Goal: Transaction & Acquisition: Purchase product/service

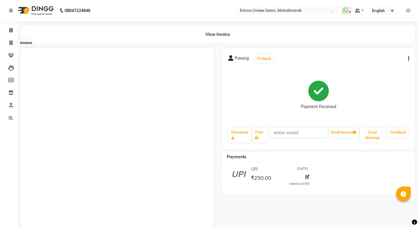
click at [10, 42] on icon at bounding box center [10, 43] width 3 height 4
select select "service"
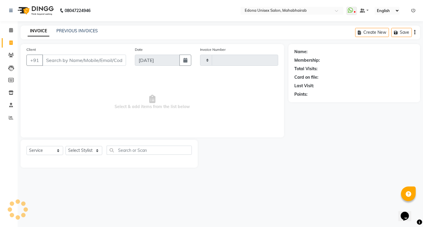
type input "3122"
select select "5393"
click at [93, 150] on select "Select Stylist" at bounding box center [83, 150] width 37 height 9
click at [63, 146] on select "Select Service Product Membership Package Voucher Prepaid Gift Card" at bounding box center [44, 150] width 37 height 9
select select "product"
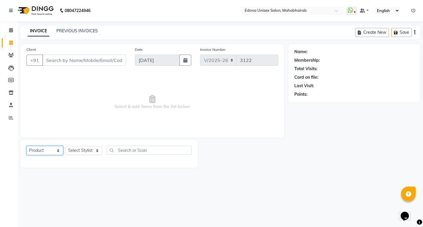
click at [26, 146] on select "Select Service Product Membership Package Voucher Prepaid Gift Card" at bounding box center [44, 150] width 37 height 9
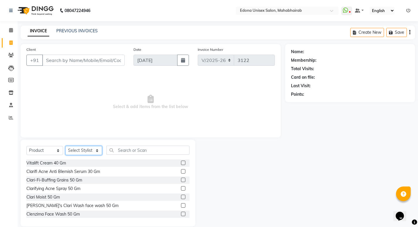
click at [96, 151] on select "Select Stylist Admin Anju Sonar Bir Basumtary [PERSON_NAME] [PERSON_NAME] Hombr…" at bounding box center [83, 150] width 37 height 9
select select "35980"
click at [65, 146] on select "Select Stylist Admin Anju Sonar Bir Basumtary [PERSON_NAME] [PERSON_NAME] Hombr…" at bounding box center [83, 150] width 37 height 9
click at [154, 149] on input "text" at bounding box center [148, 150] width 83 height 9
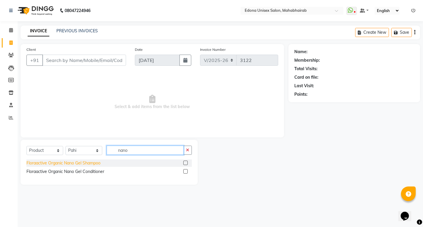
type input "nano"
click at [96, 162] on div "Floraactive Organic Nano Gel Shampoo" at bounding box center [63, 163] width 74 height 6
checkbox input "false"
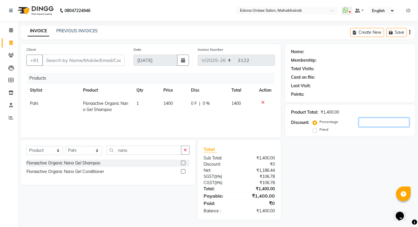
click at [381, 120] on input "number" at bounding box center [384, 122] width 50 height 9
type input "5"
type input "1"
click at [10, 41] on icon at bounding box center [10, 43] width 3 height 4
select select "service"
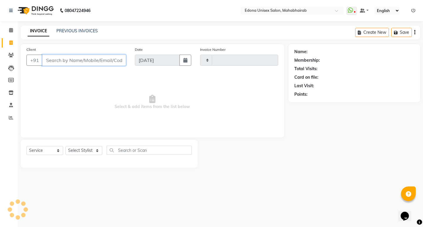
type input "3122"
select select "5393"
click at [91, 151] on select "Select Stylist" at bounding box center [83, 150] width 37 height 9
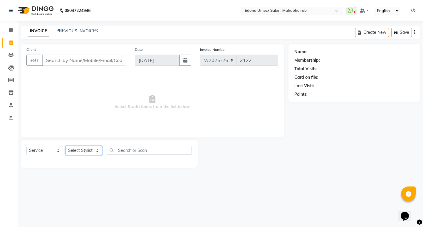
select select "69793"
click at [65, 146] on select "Select Stylist Admin Anju Sonar Bir Basumtary [PERSON_NAME] [PERSON_NAME] Hombr…" at bounding box center [83, 150] width 37 height 9
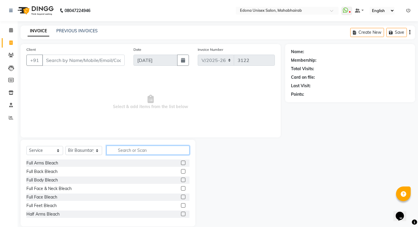
click at [162, 147] on input "text" at bounding box center [148, 150] width 83 height 9
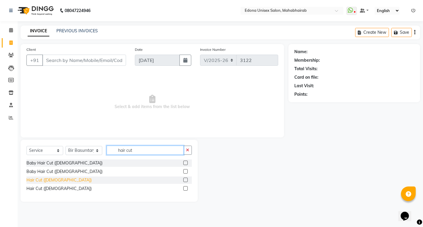
type input "hair cut"
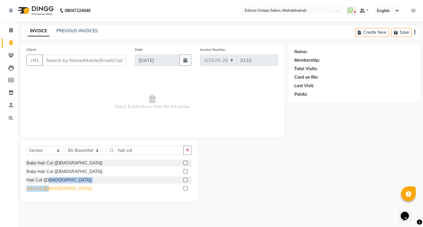
drag, startPoint x: 50, startPoint y: 179, endPoint x: 50, endPoint y: 186, distance: 7.1
click at [50, 186] on div "Baby Hair Cut ([DEMOGRAPHIC_DATA]) Baby Hair Cut ([DEMOGRAPHIC_DATA]) Hair Cut …" at bounding box center [108, 176] width 165 height 34
click at [52, 188] on div "Hair Cut ([DEMOGRAPHIC_DATA])" at bounding box center [58, 189] width 65 height 6
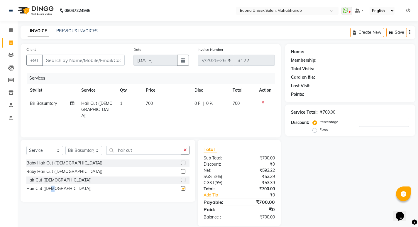
checkbox input "false"
click at [184, 153] on button "button" at bounding box center [185, 150] width 9 height 9
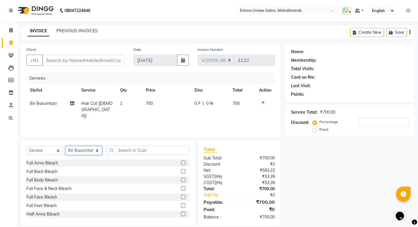
click at [88, 148] on select "Select Stylist Admin Anju Sonar Bir Basumtary [PERSON_NAME] [PERSON_NAME] Hombr…" at bounding box center [83, 150] width 37 height 9
select select "87820"
click at [65, 146] on select "Select Stylist Admin Anju Sonar Bir Basumtary [PERSON_NAME] [PERSON_NAME] Hombr…" at bounding box center [83, 150] width 37 height 9
click at [155, 154] on input "text" at bounding box center [148, 150] width 83 height 9
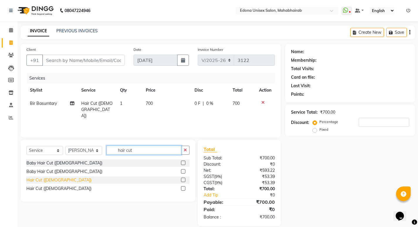
type input "hair cut"
click at [37, 180] on div "Hair Cut ([DEMOGRAPHIC_DATA])" at bounding box center [58, 180] width 65 height 6
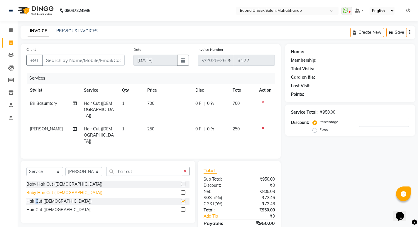
checkbox input "false"
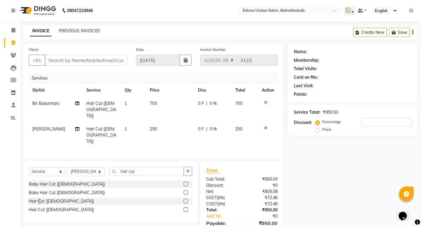
scroll to position [15, 0]
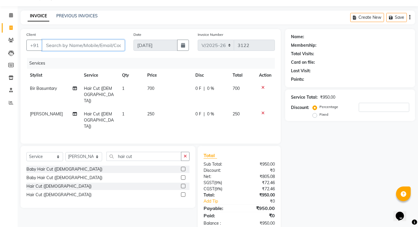
click at [81, 43] on input "Client" at bounding box center [83, 45] width 82 height 11
type input "7"
type input "0"
click at [82, 47] on input "7086179621" at bounding box center [68, 45] width 53 height 11
type input "7086179621"
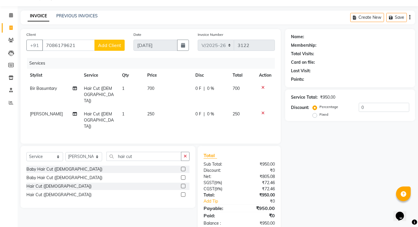
click at [101, 44] on span "Add Client" at bounding box center [109, 45] width 23 height 6
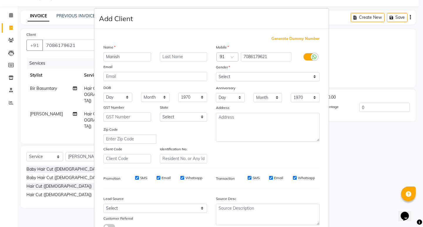
type input "Manish"
click at [274, 75] on select "Select [DEMOGRAPHIC_DATA] [DEMOGRAPHIC_DATA] Other Prefer Not To Say" at bounding box center [268, 76] width 104 height 9
click at [216, 72] on select "Select [DEMOGRAPHIC_DATA] [DEMOGRAPHIC_DATA] Other Prefer Not To Say" at bounding box center [268, 76] width 104 height 9
drag, startPoint x: 257, startPoint y: 75, endPoint x: 255, endPoint y: 80, distance: 5.8
click at [257, 75] on select "Select [DEMOGRAPHIC_DATA] [DEMOGRAPHIC_DATA] Other Prefer Not To Say" at bounding box center [268, 76] width 104 height 9
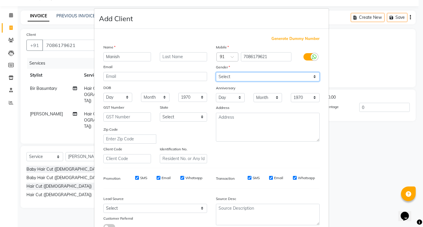
select select "[DEMOGRAPHIC_DATA]"
click at [216, 72] on select "Select [DEMOGRAPHIC_DATA] [DEMOGRAPHIC_DATA] Other Prefer Not To Say" at bounding box center [268, 76] width 104 height 9
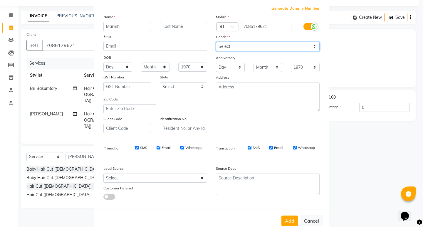
scroll to position [44, 0]
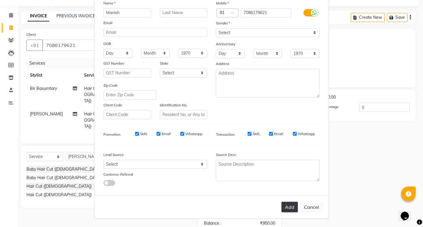
click at [285, 203] on button "Add" at bounding box center [289, 207] width 16 height 11
select select
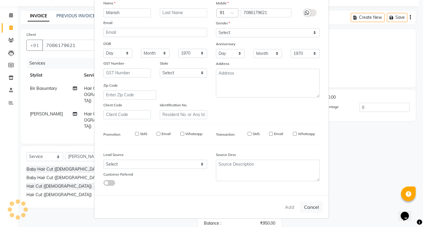
select select
checkbox input "false"
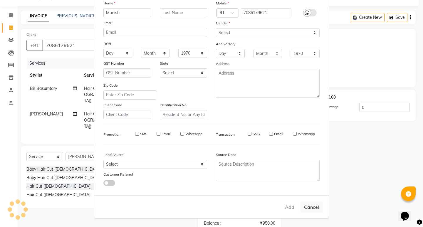
checkbox input "false"
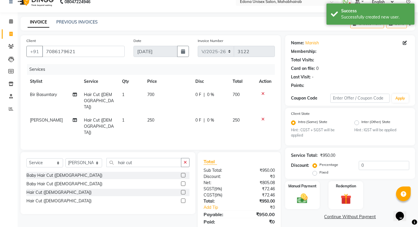
scroll to position [15, 0]
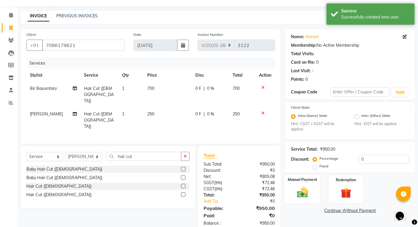
click at [304, 197] on img at bounding box center [303, 192] width 18 height 13
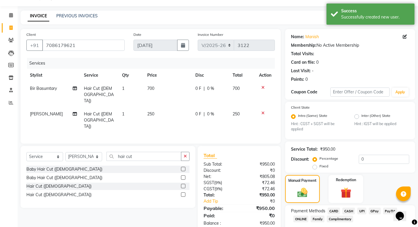
scroll to position [49, 0]
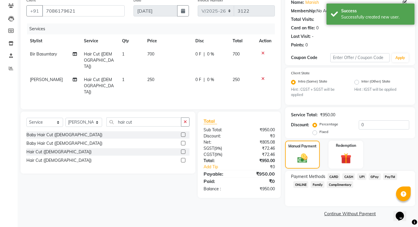
click at [364, 178] on span "UPI" at bounding box center [362, 176] width 9 height 7
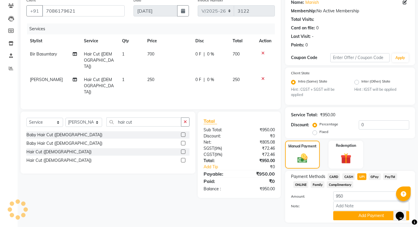
scroll to position [66, 0]
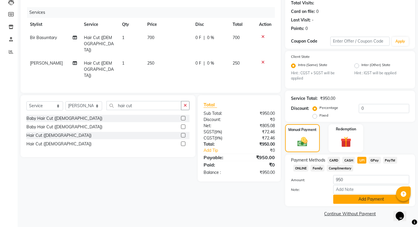
click at [383, 200] on button "Add Payment" at bounding box center [371, 199] width 76 height 9
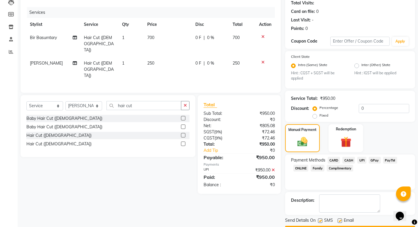
scroll to position [82, 0]
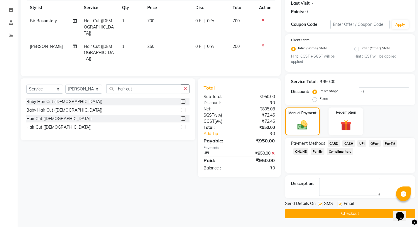
click at [328, 210] on button "Checkout" at bounding box center [350, 213] width 130 height 9
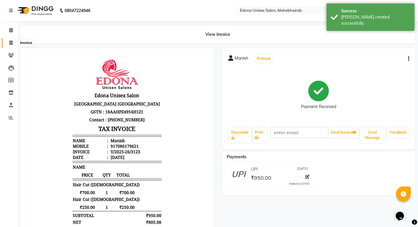
click at [7, 45] on span at bounding box center [11, 43] width 10 height 7
select select "service"
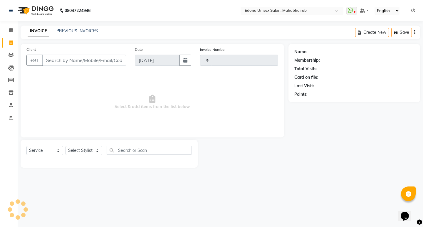
type input "3124"
select select "5393"
click at [86, 149] on select "Select Stylist" at bounding box center [83, 150] width 37 height 9
click at [92, 151] on select "Select Stylist" at bounding box center [83, 150] width 37 height 9
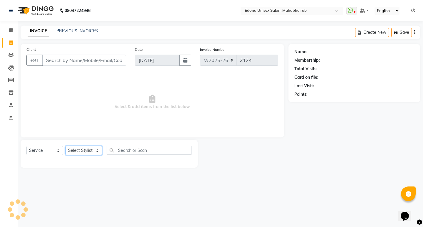
click at [95, 149] on select "Select Stylist" at bounding box center [83, 150] width 37 height 9
select select "69341"
click at [65, 146] on select "Select Stylist Admin Anju Sonar Bir Basumtary [PERSON_NAME] [PERSON_NAME] Hombr…" at bounding box center [83, 150] width 37 height 9
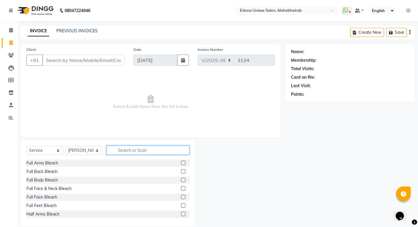
click at [137, 150] on input "text" at bounding box center [148, 150] width 83 height 9
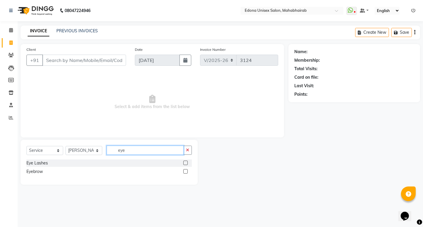
type input "eye"
click at [42, 175] on div "Eyebrow" at bounding box center [108, 171] width 165 height 7
click at [37, 172] on div "Eyebrow" at bounding box center [34, 171] width 16 height 6
checkbox input "false"
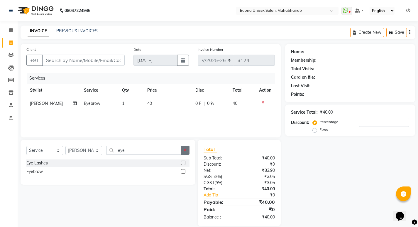
click at [185, 151] on icon "button" at bounding box center [185, 150] width 3 height 4
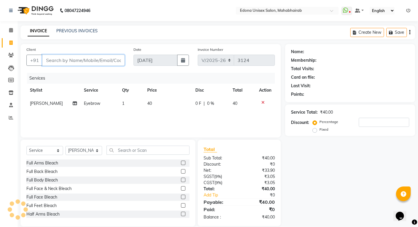
click at [97, 60] on input "Client" at bounding box center [83, 60] width 82 height 11
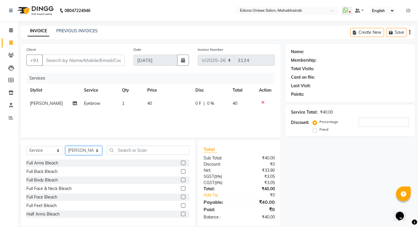
click at [100, 148] on select "Select Stylist Admin Anju Sonar Bir Basumtary [PERSON_NAME] [PERSON_NAME] Hombr…" at bounding box center [83, 150] width 37 height 9
select select "69793"
click at [65, 146] on select "Select Stylist Admin Anju Sonar Bir Basumtary [PERSON_NAME] [PERSON_NAME] Hombr…" at bounding box center [83, 150] width 37 height 9
click at [159, 150] on input "text" at bounding box center [148, 150] width 83 height 9
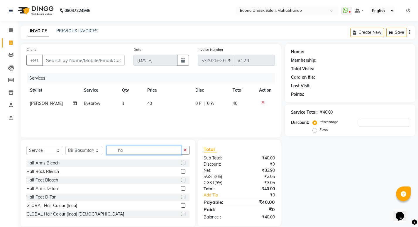
type input "h"
type input "f"
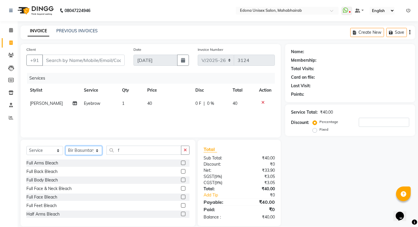
click at [89, 148] on select "Select Stylist Admin Anju Sonar Bir Basumtary [PERSON_NAME] [PERSON_NAME] Hombr…" at bounding box center [83, 150] width 37 height 9
select select "69341"
click at [65, 146] on select "Select Stylist Admin Anju Sonar Bir Basumtary [PERSON_NAME] [PERSON_NAME] Hombr…" at bounding box center [83, 150] width 37 height 9
click at [138, 149] on input "f" at bounding box center [144, 150] width 75 height 9
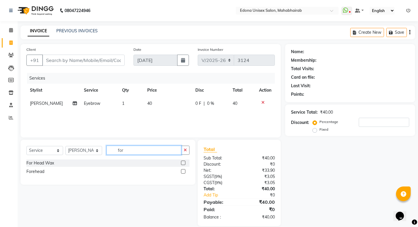
type input "for"
click at [44, 171] on div "Forehead" at bounding box center [107, 171] width 163 height 7
click at [42, 171] on div "Forehead" at bounding box center [35, 171] width 18 height 6
checkbox input "false"
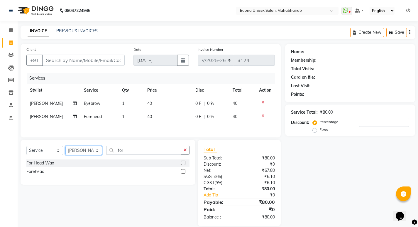
click at [94, 149] on select "Select Stylist Admin Anju Sonar Bir Basumtary [PERSON_NAME] [PERSON_NAME] Hombr…" at bounding box center [83, 150] width 37 height 9
click at [65, 147] on select "Select Stylist Admin Anju Sonar Bir Basumtary [PERSON_NAME] [PERSON_NAME] Hombr…" at bounding box center [83, 150] width 37 height 9
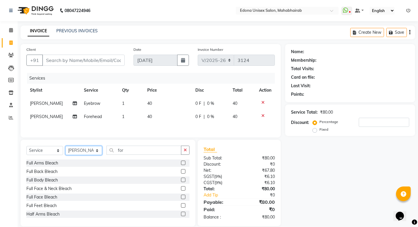
click at [79, 148] on select "Select Stylist Admin Anju Sonar Bir Basumtary [PERSON_NAME] [PERSON_NAME] Hombr…" at bounding box center [83, 150] width 37 height 9
select select "69793"
click at [65, 147] on select "Select Stylist Admin Anju Sonar Bir Basumtary [PERSON_NAME] [PERSON_NAME] Hombr…" at bounding box center [83, 150] width 37 height 9
click at [172, 148] on input "for" at bounding box center [144, 150] width 75 height 9
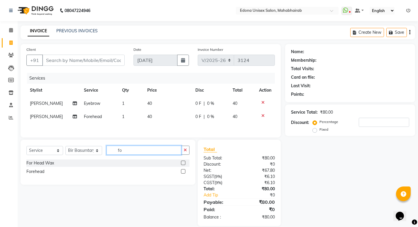
type input "f"
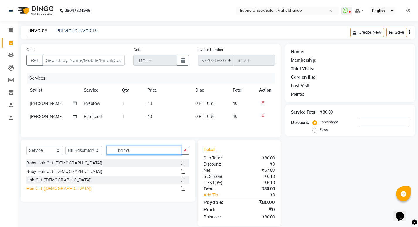
type input "hair cu"
drag, startPoint x: 48, startPoint y: 189, endPoint x: 64, endPoint y: 154, distance: 38.4
click at [50, 185] on div "Baby Hair Cut ([DEMOGRAPHIC_DATA]) Baby Hair Cut ([DEMOGRAPHIC_DATA]) Hair Cut …" at bounding box center [107, 176] width 163 height 34
click at [57, 190] on div "Hair Cut ([DEMOGRAPHIC_DATA])" at bounding box center [58, 189] width 65 height 6
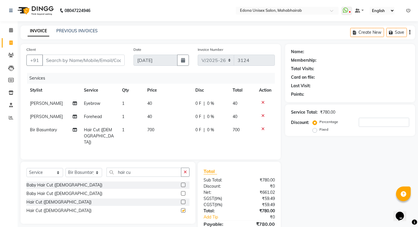
checkbox input "false"
click at [149, 130] on span "700" at bounding box center [150, 129] width 7 height 5
select select "69793"
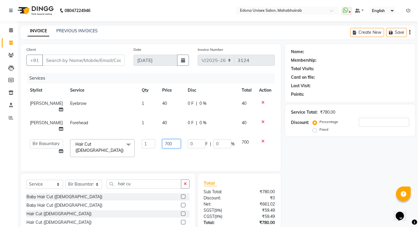
click at [162, 142] on input "700" at bounding box center [171, 143] width 18 height 9
type input "500"
click at [94, 188] on div "Select Service Product Membership Package Voucher Prepaid Gift Card Select Styl…" at bounding box center [108, 204] width 175 height 62
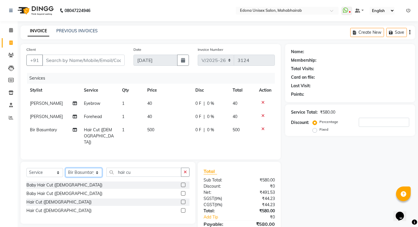
select select "37934"
click at [65, 168] on select "Select Stylist Admin Anju Sonar Bir Basumtary [PERSON_NAME] [PERSON_NAME] Hombr…" at bounding box center [83, 172] width 37 height 9
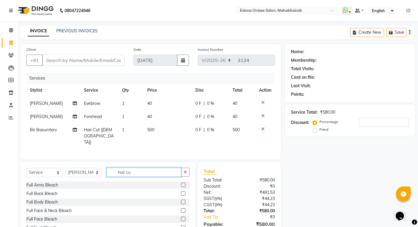
click at [161, 168] on input "hair cu" at bounding box center [144, 172] width 75 height 9
type input "h"
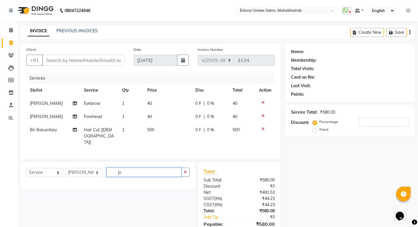
type input "]"
type input "eye"
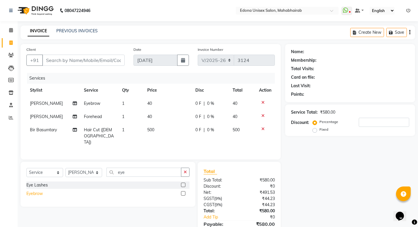
click at [37, 191] on div "Eyebrow" at bounding box center [34, 194] width 16 height 6
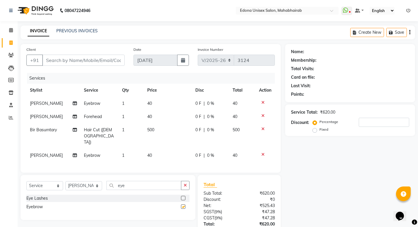
checkbox input "false"
click at [139, 183] on input "eye" at bounding box center [144, 185] width 75 height 9
type input "e"
type input "for"
drag, startPoint x: 32, startPoint y: 205, endPoint x: 58, endPoint y: 200, distance: 26.3
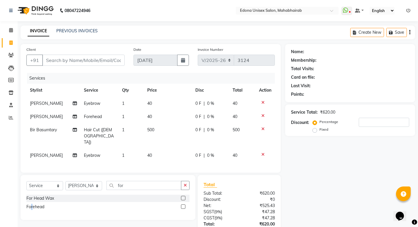
click at [32, 205] on div "Forehead" at bounding box center [35, 207] width 18 height 6
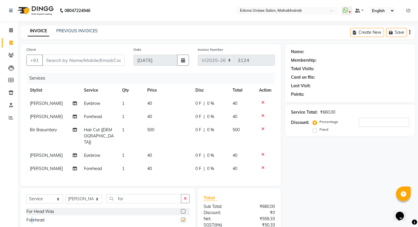
checkbox input "false"
click at [147, 196] on input "for" at bounding box center [144, 198] width 75 height 9
type input "f"
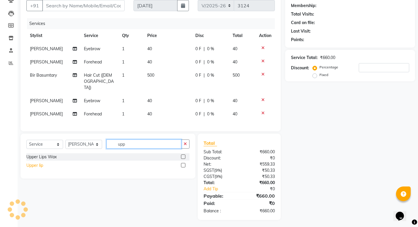
type input "upp"
click at [38, 163] on div "Upper lip" at bounding box center [34, 165] width 17 height 6
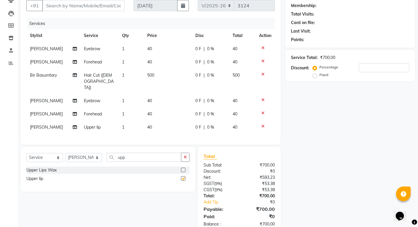
checkbox input "false"
drag, startPoint x: 184, startPoint y: 159, endPoint x: 161, endPoint y: 160, distance: 22.6
click at [182, 159] on button "button" at bounding box center [185, 157] width 9 height 9
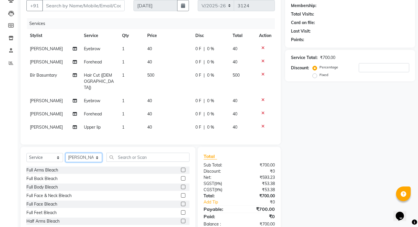
click at [87, 154] on select "Select Stylist Admin Anju Sonar Bir Basumtary [PERSON_NAME] [PERSON_NAME] Hombr…" at bounding box center [83, 157] width 37 height 9
select select "87820"
click at [65, 153] on select "Select Stylist Admin Anju Sonar Bir Basumtary [PERSON_NAME] [PERSON_NAME] Hombr…" at bounding box center [83, 157] width 37 height 9
click at [139, 154] on input "text" at bounding box center [148, 157] width 83 height 9
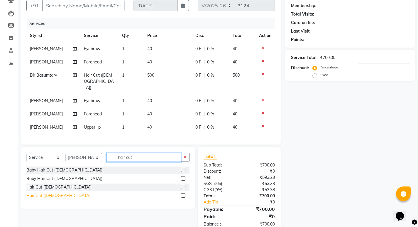
type input "hair cut"
click at [45, 195] on div "Hair Cut ([DEMOGRAPHIC_DATA])" at bounding box center [58, 196] width 65 height 6
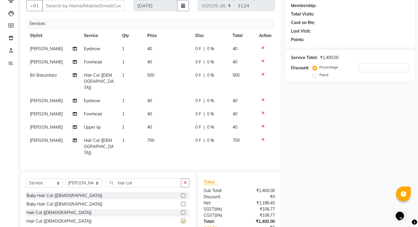
checkbox input "false"
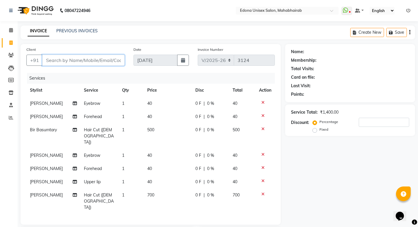
click at [76, 65] on input "Client" at bounding box center [83, 60] width 82 height 11
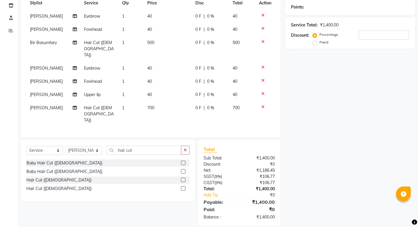
click at [343, 128] on div "Name: Membership: Total Visits: Card on file: Last Visit: Points: Service Total…" at bounding box center [352, 91] width 134 height 269
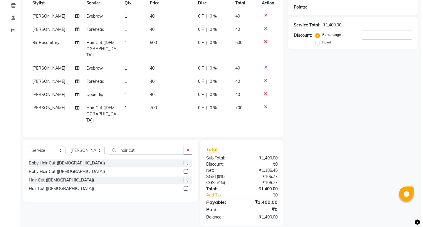
scroll to position [0, 0]
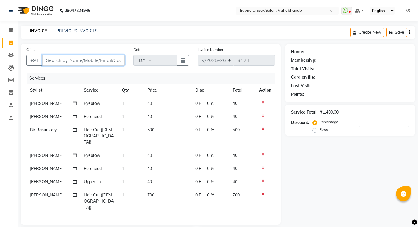
click at [102, 60] on input "Client" at bounding box center [83, 60] width 82 height 11
type input "9"
type input "0"
type input "9362571927"
click at [118, 63] on span "Add Client" at bounding box center [109, 60] width 23 height 6
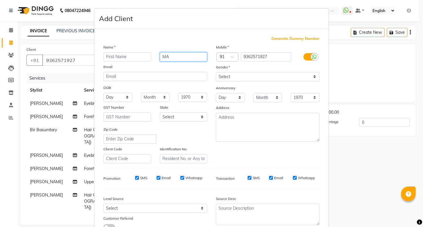
type input "M"
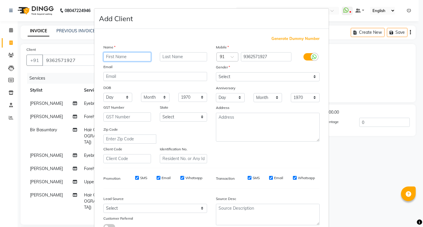
click at [134, 54] on input "text" at bounding box center [127, 56] width 48 height 9
type input "Mamta"
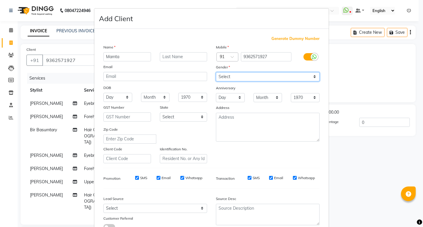
drag, startPoint x: 268, startPoint y: 75, endPoint x: 267, endPoint y: 80, distance: 4.7
click at [268, 75] on select "Select [DEMOGRAPHIC_DATA] [DEMOGRAPHIC_DATA] Other Prefer Not To Say" at bounding box center [268, 76] width 104 height 9
select select "[DEMOGRAPHIC_DATA]"
click at [216, 72] on select "Select [DEMOGRAPHIC_DATA] [DEMOGRAPHIC_DATA] Other Prefer Not To Say" at bounding box center [268, 76] width 104 height 9
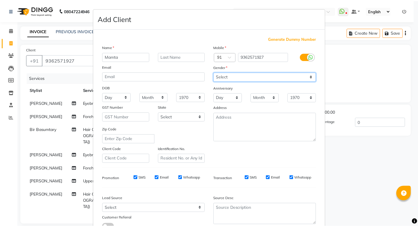
scroll to position [44, 0]
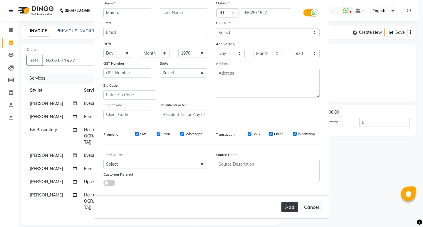
click at [289, 205] on button "Add" at bounding box center [289, 207] width 16 height 11
select select
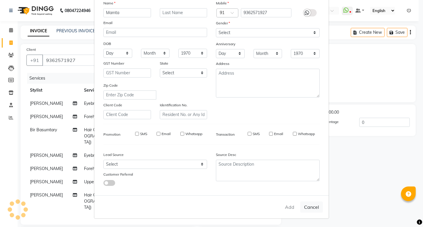
select select
checkbox input "false"
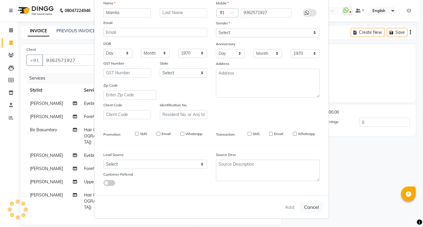
checkbox input "false"
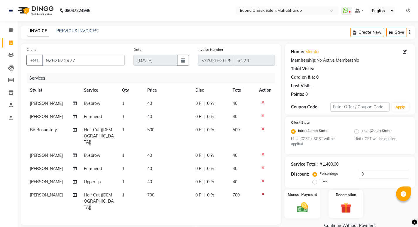
click at [305, 189] on div "Manual Payment" at bounding box center [302, 203] width 36 height 29
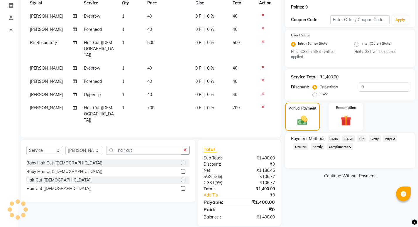
click at [363, 138] on span "UPI" at bounding box center [362, 138] width 9 height 7
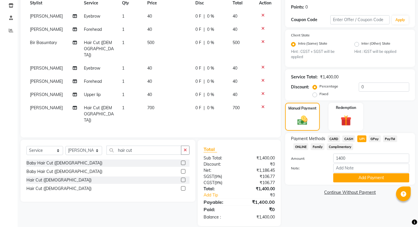
click at [349, 138] on span "CASH" at bounding box center [349, 138] width 13 height 7
click at [362, 176] on button "Add Payment" at bounding box center [371, 177] width 76 height 9
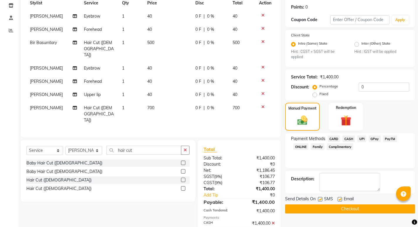
scroll to position [108, 0]
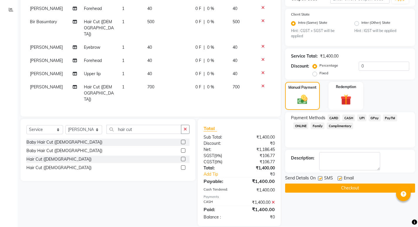
click at [334, 188] on button "Checkout" at bounding box center [350, 187] width 130 height 9
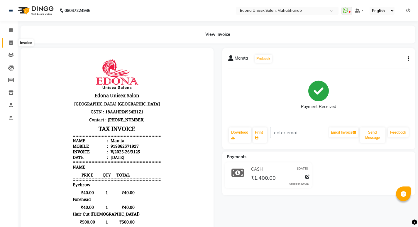
click at [13, 43] on span at bounding box center [11, 43] width 10 height 7
select select "service"
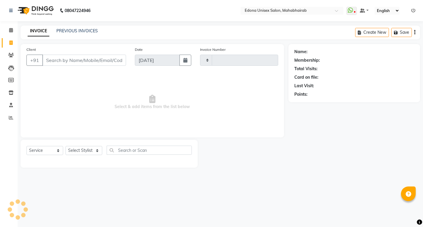
type input "3126"
select select "5393"
click at [93, 151] on select "Select Stylist" at bounding box center [83, 150] width 37 height 9
click at [92, 146] on select "Select Stylist Admin Anju Sonar Bir Basumtary [PERSON_NAME] [PERSON_NAME] Hombr…" at bounding box center [83, 150] width 37 height 9
select select "69341"
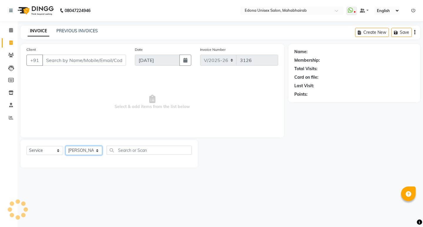
click at [65, 146] on select "Select Stylist Admin Anju Sonar Bir Basumtary [PERSON_NAME] [PERSON_NAME] Hombr…" at bounding box center [83, 150] width 37 height 9
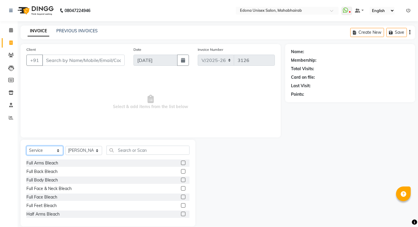
click at [57, 150] on select "Select Service Product Membership Package Voucher Prepaid Gift Card" at bounding box center [44, 150] width 37 height 9
click at [26, 146] on select "Select Service Product Membership Package Voucher Prepaid Gift Card" at bounding box center [44, 150] width 37 height 9
click at [143, 153] on input "text" at bounding box center [148, 150] width 83 height 9
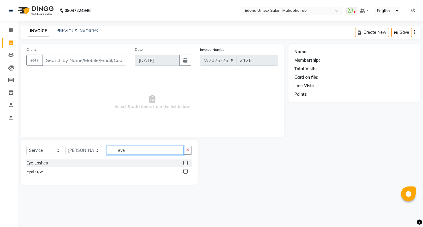
type input "eye"
drag, startPoint x: 40, startPoint y: 175, endPoint x: 41, endPoint y: 172, distance: 3.0
click at [40, 174] on div "Eyebrow" at bounding box center [108, 171] width 165 height 7
click at [41, 171] on div "Eyebrow" at bounding box center [34, 171] width 16 height 6
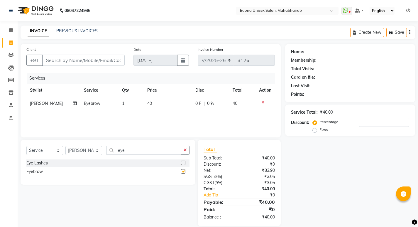
checkbox input "false"
drag, startPoint x: 89, startPoint y: 60, endPoint x: 83, endPoint y: 59, distance: 6.0
click at [89, 60] on input "Client" at bounding box center [83, 60] width 82 height 11
click at [186, 149] on icon "button" at bounding box center [185, 150] width 3 height 4
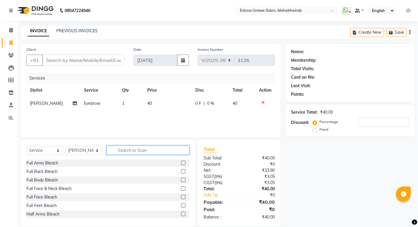
click at [167, 152] on input "text" at bounding box center [148, 150] width 83 height 9
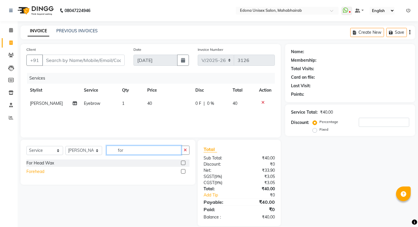
type input "for"
drag, startPoint x: 34, startPoint y: 173, endPoint x: 37, endPoint y: 166, distance: 8.1
click at [35, 173] on div "Forehead" at bounding box center [35, 171] width 18 height 6
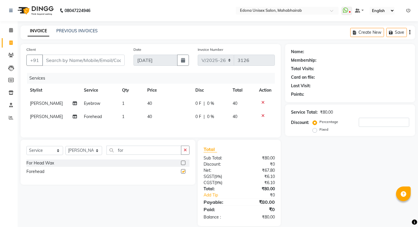
checkbox input "false"
click at [99, 63] on input "Client" at bounding box center [83, 60] width 82 height 11
click at [70, 58] on input "Client" at bounding box center [83, 60] width 82 height 11
click at [131, 152] on input "for" at bounding box center [144, 150] width 75 height 9
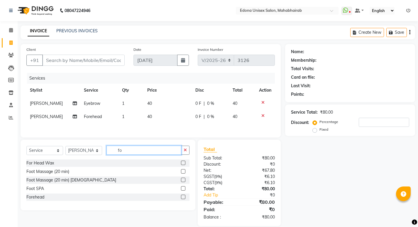
type input "f"
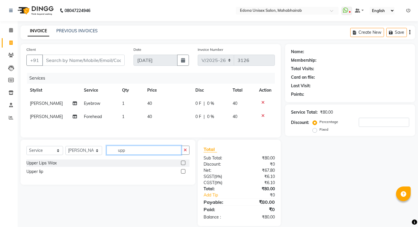
type input "upp"
click at [29, 176] on div "Upper Lips Wax Upper lip" at bounding box center [107, 167] width 163 height 17
click at [33, 173] on div "Upper lip" at bounding box center [34, 171] width 17 height 6
checkbox input "false"
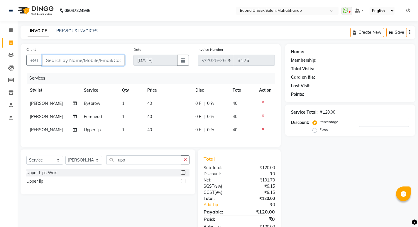
click at [81, 62] on input "Client" at bounding box center [83, 60] width 82 height 11
type input "9"
type input "0"
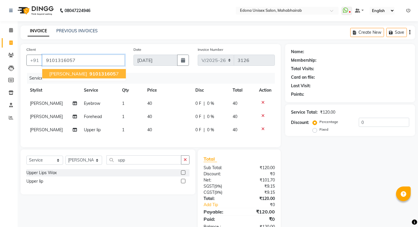
type input "9101316057"
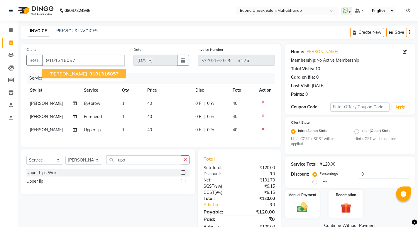
click at [97, 77] on button "[PERSON_NAME] 910131605 7" at bounding box center [84, 73] width 84 height 9
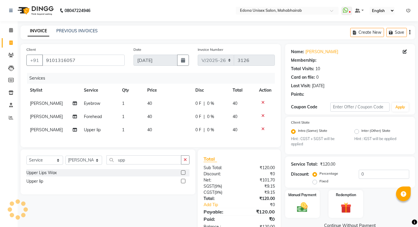
click at [314, 190] on div "Manual Payment" at bounding box center [302, 204] width 35 height 28
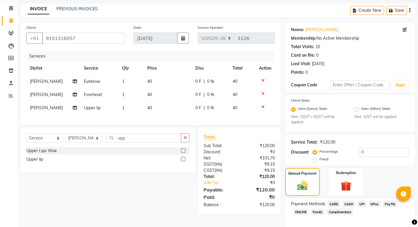
scroll to position [49, 0]
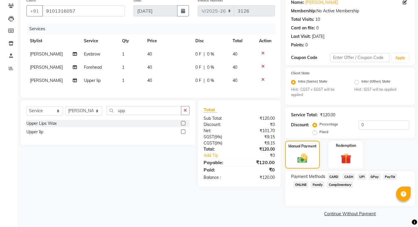
click at [360, 178] on span "UPI" at bounding box center [362, 176] width 9 height 7
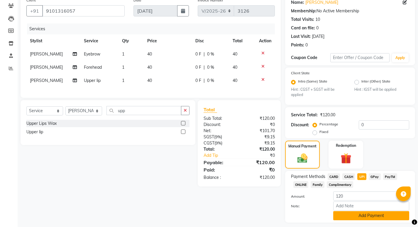
click at [367, 211] on button "Add Payment" at bounding box center [371, 215] width 76 height 9
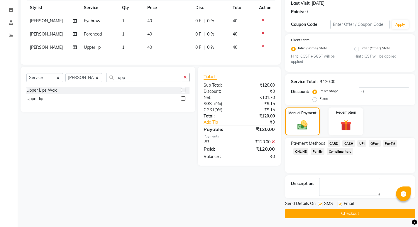
drag, startPoint x: 352, startPoint y: 211, endPoint x: 349, endPoint y: 212, distance: 3.2
click at [350, 213] on button "Checkout" at bounding box center [350, 213] width 130 height 9
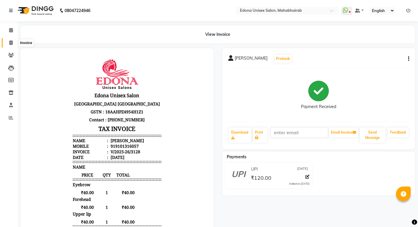
click at [11, 41] on icon at bounding box center [10, 43] width 3 height 4
select select "service"
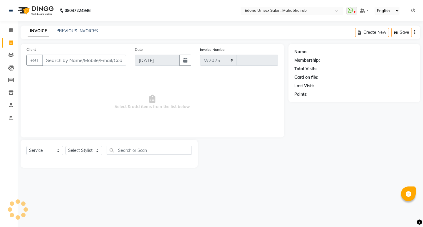
select select "5393"
type input "3129"
click at [95, 151] on select "Select Stylist" at bounding box center [83, 150] width 37 height 9
select select "35909"
click at [65, 146] on select "Select Stylist Admin Anju Sonar Bir Basumtary [PERSON_NAME] [PERSON_NAME] Hombr…" at bounding box center [83, 150] width 37 height 9
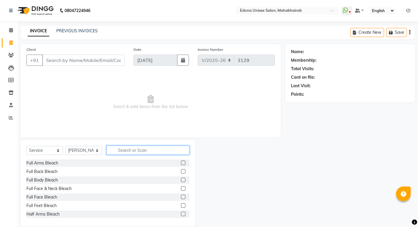
click at [148, 150] on input "text" at bounding box center [148, 150] width 83 height 9
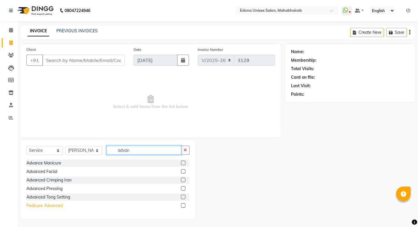
type input "advan"
click at [53, 206] on div "Pedicure Advanced" at bounding box center [44, 206] width 36 height 6
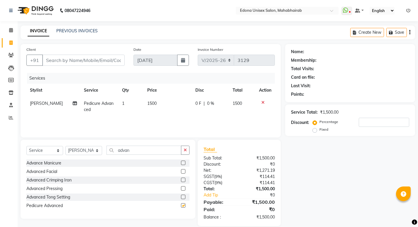
checkbox input "false"
drag, startPoint x: 186, startPoint y: 149, endPoint x: 149, endPoint y: 148, distance: 36.7
click at [184, 149] on icon "button" at bounding box center [185, 150] width 3 height 4
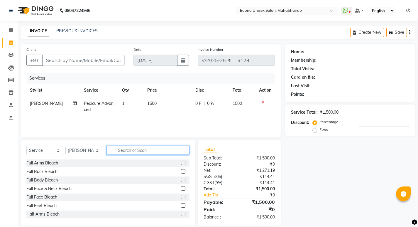
click at [147, 148] on input "text" at bounding box center [148, 150] width 83 height 9
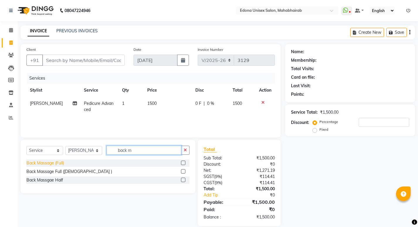
type input "back m"
click at [53, 161] on div "Back Massage (Full)" at bounding box center [45, 163] width 38 height 6
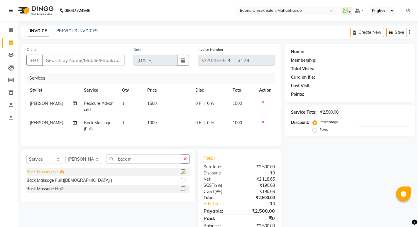
checkbox input "false"
click at [150, 121] on span "1000" at bounding box center [151, 122] width 9 height 5
select select "35909"
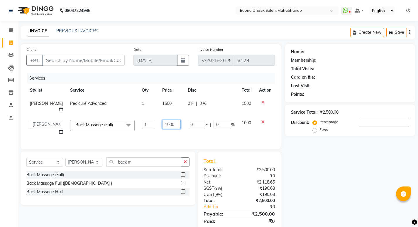
click at [164, 124] on input "1000" at bounding box center [171, 124] width 18 height 9
type input "1500"
click at [192, 135] on td "0 F | 0 %" at bounding box center [211, 127] width 54 height 22
select select "35909"
click at [178, 121] on input "1500" at bounding box center [171, 124] width 18 height 9
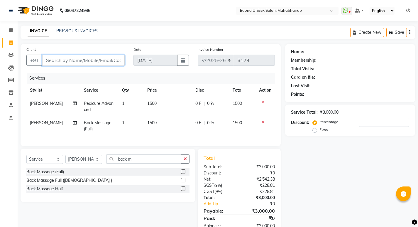
click at [101, 62] on input "Client" at bounding box center [83, 60] width 82 height 11
click at [96, 55] on input "Client" at bounding box center [83, 60] width 82 height 11
type input "9"
type input "0"
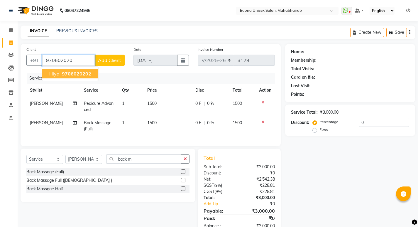
click at [73, 72] on span "970602020" at bounding box center [75, 74] width 26 height 6
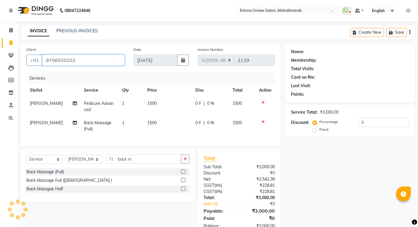
type input "9706020202"
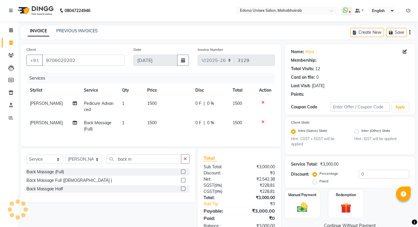
scroll to position [21, 0]
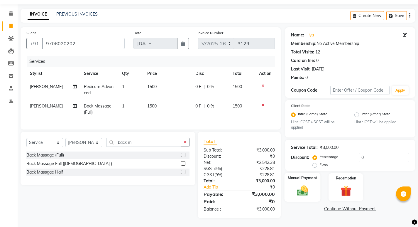
click at [298, 188] on img at bounding box center [303, 190] width 18 height 13
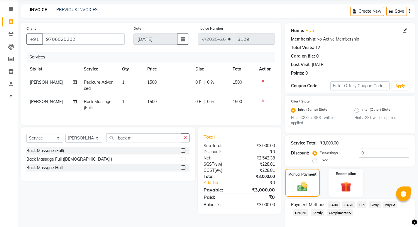
scroll to position [49, 0]
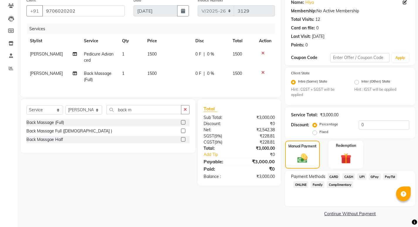
click at [363, 176] on span "UPI" at bounding box center [362, 176] width 9 height 7
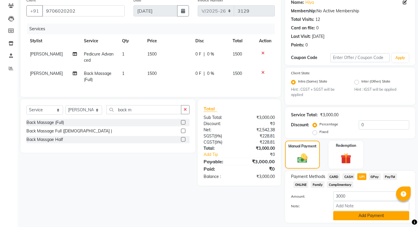
scroll to position [66, 0]
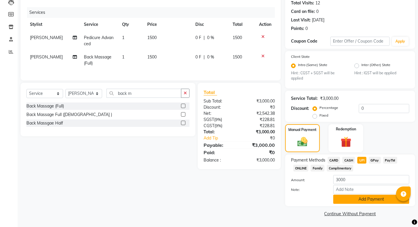
click at [361, 198] on button "Add Payment" at bounding box center [371, 199] width 76 height 9
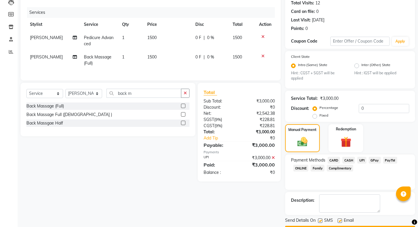
scroll to position [82, 0]
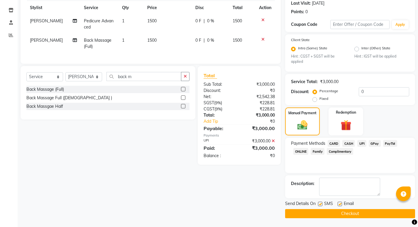
click at [344, 214] on button "Checkout" at bounding box center [350, 213] width 130 height 9
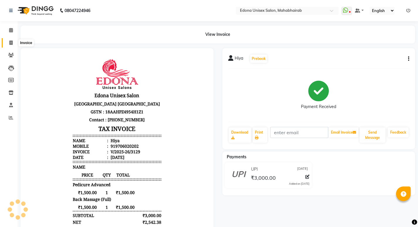
click at [11, 43] on icon at bounding box center [10, 43] width 3 height 4
select select "service"
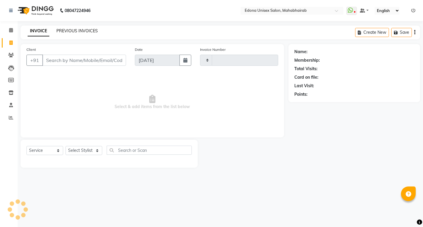
click at [76, 30] on link "PREVIOUS INVOICES" at bounding box center [76, 30] width 41 height 5
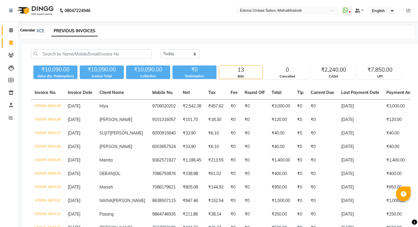
click at [10, 33] on span at bounding box center [11, 30] width 10 height 7
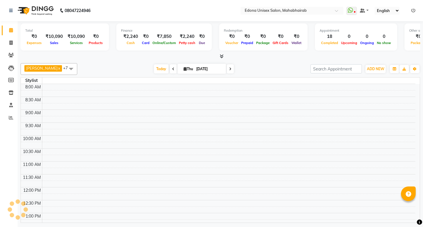
click at [220, 55] on icon at bounding box center [222, 56] width 4 height 4
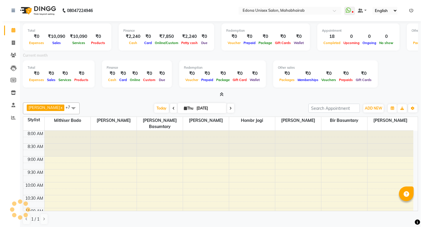
scroll to position [200, 0]
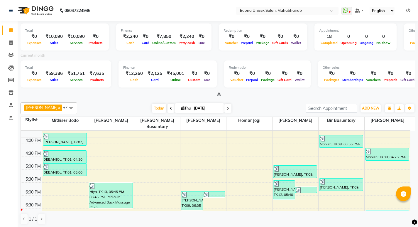
drag, startPoint x: 220, startPoint y: 95, endPoint x: 212, endPoint y: 95, distance: 7.9
click at [219, 95] on icon at bounding box center [219, 94] width 4 height 4
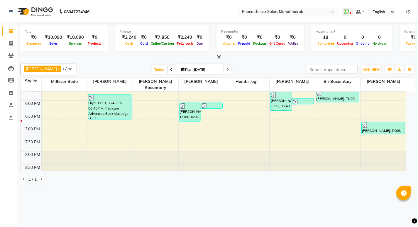
scroll to position [0, 0]
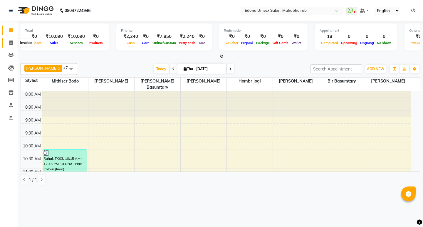
click at [11, 44] on icon at bounding box center [10, 43] width 3 height 4
select select "service"
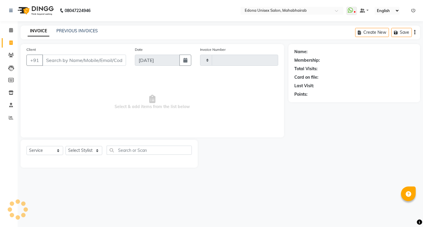
type input "3130"
select select "5393"
click at [72, 31] on link "PREVIOUS INVOICES" at bounding box center [76, 30] width 41 height 5
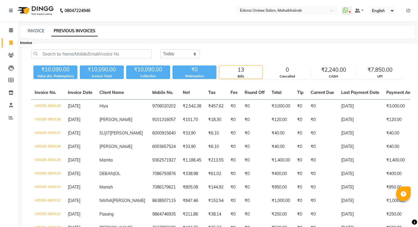
click at [13, 43] on span at bounding box center [11, 43] width 10 height 7
select select "service"
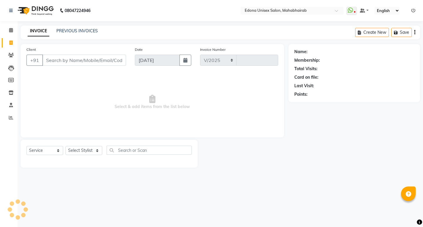
select select "5393"
type input "3130"
click at [12, 116] on icon at bounding box center [11, 117] width 4 height 4
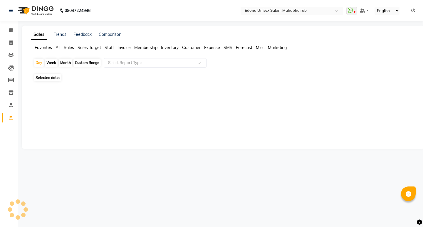
click at [109, 48] on span "Staff" at bounding box center [109, 47] width 9 height 5
click at [109, 49] on span "Staff" at bounding box center [109, 47] width 9 height 5
click at [153, 61] on input "text" at bounding box center [149, 63] width 85 height 6
click at [197, 64] on div at bounding box center [155, 63] width 102 height 6
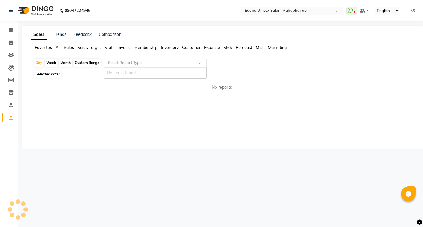
click at [197, 64] on div at bounding box center [155, 63] width 102 height 6
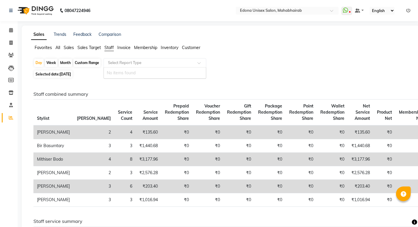
click at [63, 62] on div "Month" at bounding box center [66, 63] width 14 height 8
select select "9"
select select "2025"
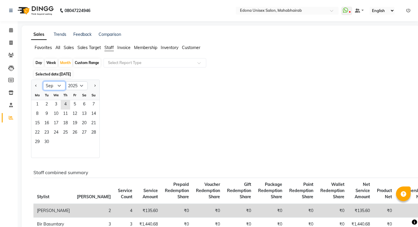
click at [59, 85] on select "Jan Feb Mar Apr May Jun [DATE] Aug Sep Oct Nov Dec" at bounding box center [54, 85] width 22 height 9
select select "8"
click at [43, 81] on select "Jan Feb Mar Apr May Jun [DATE] Aug Sep Oct Nov Dec" at bounding box center [54, 85] width 22 height 9
click at [74, 107] on span "1" at bounding box center [74, 104] width 9 height 9
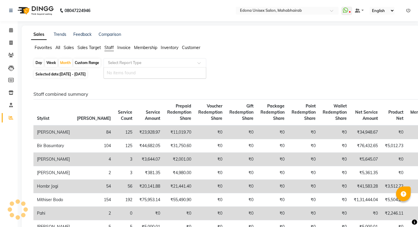
click at [168, 63] on input "text" at bounding box center [149, 63] width 85 height 6
drag, startPoint x: 111, startPoint y: 48, endPoint x: 159, endPoint y: 61, distance: 49.6
click at [112, 48] on span "Staff" at bounding box center [109, 47] width 9 height 5
click at [177, 66] on div "Select Report Type" at bounding box center [155, 62] width 103 height 9
click at [198, 63] on span at bounding box center [201, 65] width 7 height 6
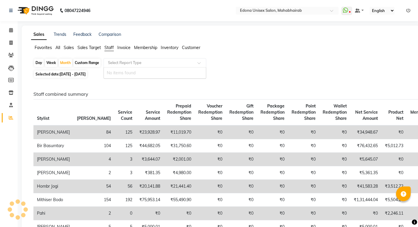
click at [195, 60] on div at bounding box center [155, 63] width 102 height 6
click at [182, 60] on input "text" at bounding box center [149, 63] width 85 height 6
click at [184, 62] on input "text" at bounding box center [149, 63] width 85 height 6
drag, startPoint x: 199, startPoint y: 63, endPoint x: 152, endPoint y: 65, distance: 47.6
click at [193, 64] on div "Select Report Type" at bounding box center [155, 62] width 103 height 9
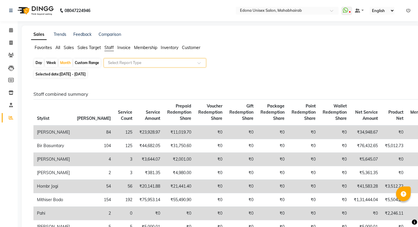
click at [141, 60] on input "text" at bounding box center [149, 63] width 85 height 6
drag, startPoint x: 65, startPoint y: 65, endPoint x: 132, endPoint y: 60, distance: 67.1
click at [65, 65] on div "Month" at bounding box center [66, 63] width 14 height 8
select select "8"
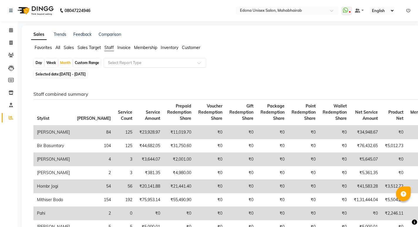
select select "2025"
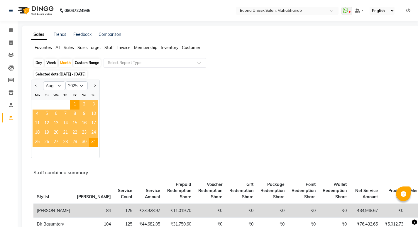
click at [134, 61] on input "text" at bounding box center [149, 63] width 85 height 6
click at [109, 48] on span "Staff" at bounding box center [109, 47] width 9 height 5
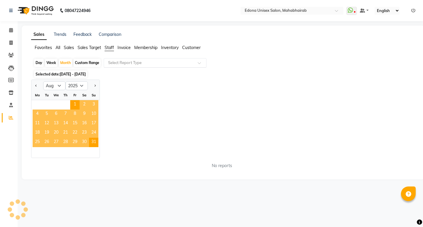
click at [156, 63] on input "text" at bounding box center [149, 63] width 85 height 6
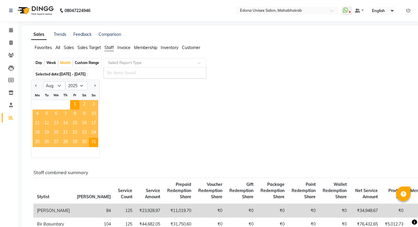
click at [181, 62] on input "text" at bounding box center [149, 63] width 85 height 6
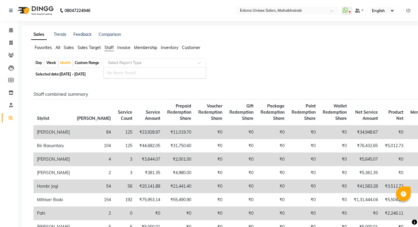
click at [190, 67] on ng-select "Select Report Type No items found" at bounding box center [155, 62] width 103 height 9
click at [132, 62] on input "text" at bounding box center [149, 63] width 85 height 6
drag, startPoint x: 110, startPoint y: 45, endPoint x: 110, endPoint y: 40, distance: 5.3
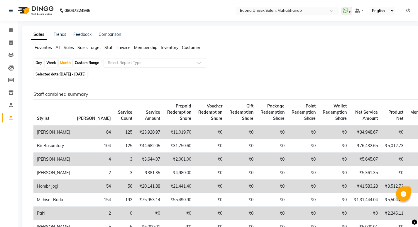
click at [111, 48] on span "Staff" at bounding box center [109, 47] width 9 height 5
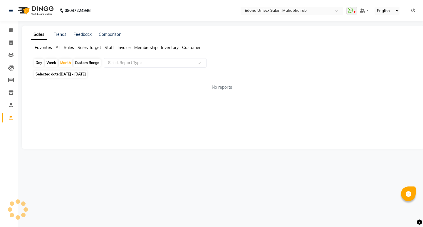
click at [111, 48] on span "Staff" at bounding box center [109, 47] width 9 height 5
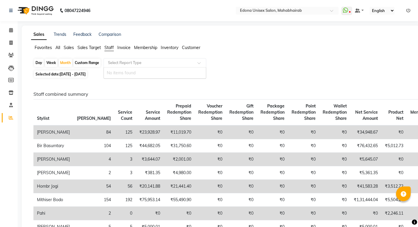
click at [149, 63] on input "text" at bounding box center [149, 63] width 85 height 6
click at [159, 64] on input "text" at bounding box center [149, 63] width 85 height 6
click at [112, 49] on span "Staff" at bounding box center [109, 47] width 9 height 5
click at [9, 116] on icon at bounding box center [11, 117] width 4 height 4
click at [11, 43] on icon at bounding box center [10, 43] width 3 height 4
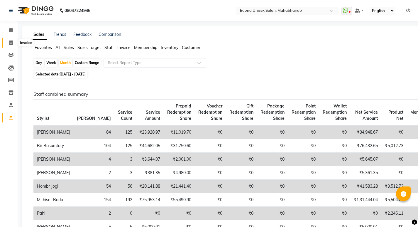
select select "service"
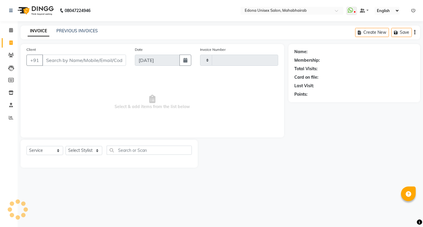
type input "3130"
select select "5393"
click at [78, 146] on select "Select Stylist Admin Anju Sonar Bir Basumtary [PERSON_NAME] [PERSON_NAME] Hombr…" at bounding box center [83, 150] width 37 height 9
select select "35909"
click at [65, 146] on select "Select Stylist Admin Anju Sonar Bir Basumtary [PERSON_NAME] [PERSON_NAME] Hombr…" at bounding box center [83, 150] width 37 height 9
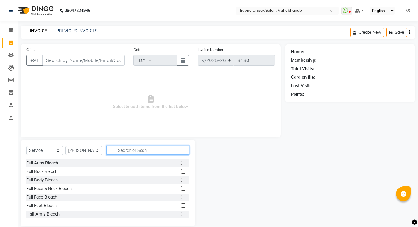
click at [139, 151] on input "text" at bounding box center [148, 150] width 83 height 9
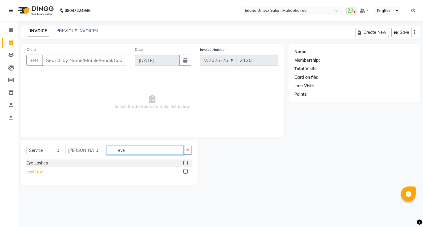
type input "eye"
click at [38, 172] on div "Eyebrow" at bounding box center [34, 171] width 16 height 6
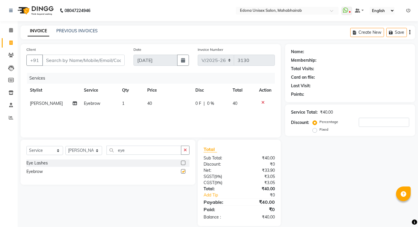
checkbox input "false"
click at [186, 148] on icon "button" at bounding box center [185, 150] width 3 height 4
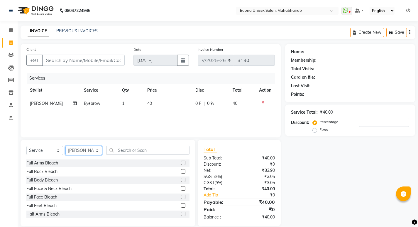
click at [80, 149] on select "Select Stylist Admin Anju Sonar Bir Basumtary [PERSON_NAME] [PERSON_NAME] Hombr…" at bounding box center [83, 150] width 37 height 9
click at [262, 103] on icon at bounding box center [263, 102] width 3 height 4
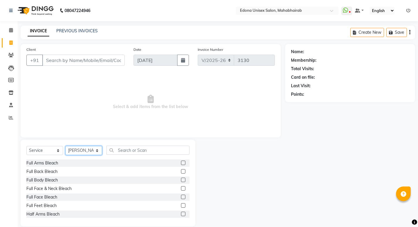
click at [96, 150] on select "Select Stylist Admin Anju Sonar Bir Basumtary [PERSON_NAME] [PERSON_NAME] Hombr…" at bounding box center [83, 150] width 37 height 9
select select "37934"
click at [65, 146] on select "Select Stylist Admin Anju Sonar Bir Basumtary [PERSON_NAME] [PERSON_NAME] Hombr…" at bounding box center [83, 150] width 37 height 9
click at [159, 147] on input "text" at bounding box center [148, 150] width 83 height 9
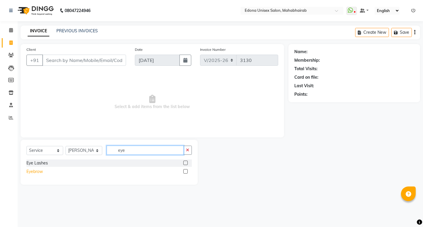
type input "eye"
click at [41, 170] on div "Eyebrow" at bounding box center [34, 171] width 16 height 6
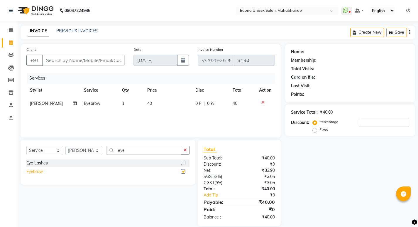
checkbox input "false"
click at [183, 149] on button "button" at bounding box center [185, 150] width 9 height 9
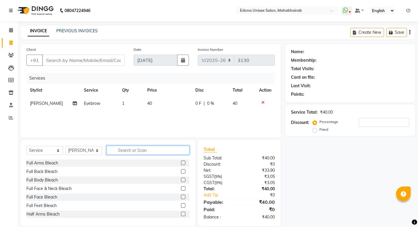
click at [179, 148] on input "text" at bounding box center [148, 150] width 83 height 9
click at [150, 150] on input "text" at bounding box center [148, 150] width 83 height 9
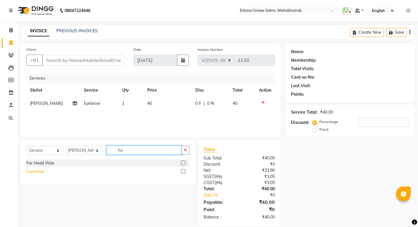
type input "for"
click at [35, 170] on div "Forehead" at bounding box center [35, 171] width 18 height 6
checkbox input "false"
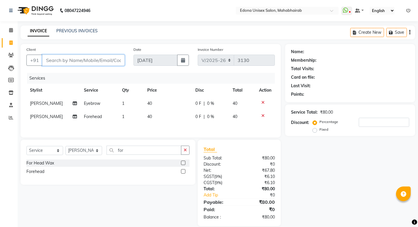
click at [121, 58] on input "Client" at bounding box center [83, 60] width 82 height 11
click at [110, 63] on input "Client" at bounding box center [83, 60] width 82 height 11
click at [103, 56] on input "Client" at bounding box center [83, 60] width 82 height 11
click at [104, 61] on input "Client" at bounding box center [83, 60] width 82 height 11
type input "8"
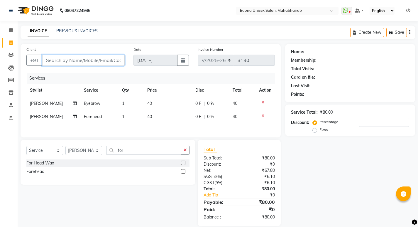
type input "0"
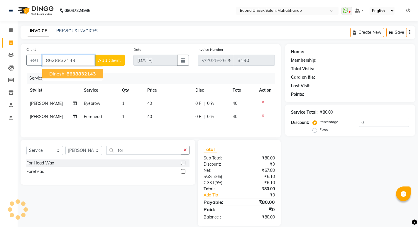
type input "8638832143"
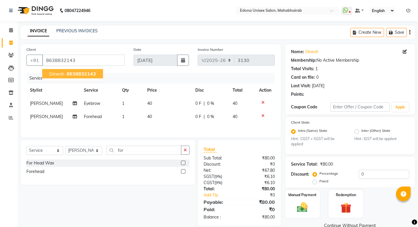
click at [92, 75] on span "8638832143" at bounding box center [81, 74] width 29 height 6
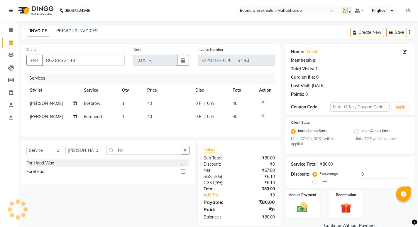
scroll to position [9, 0]
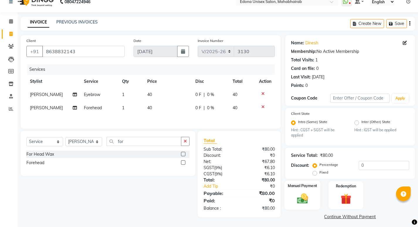
click at [309, 192] on img at bounding box center [303, 198] width 18 height 13
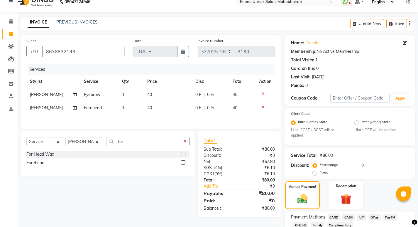
scroll to position [49, 0]
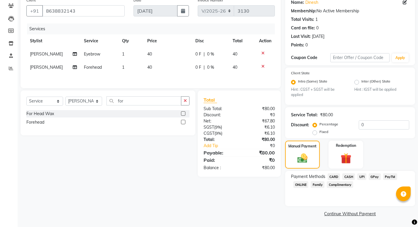
click at [363, 178] on span "UPI" at bounding box center [362, 176] width 9 height 7
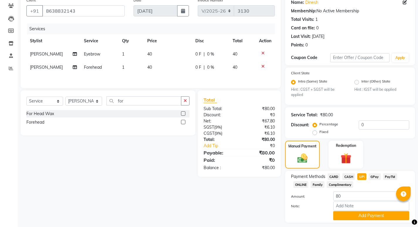
scroll to position [66, 0]
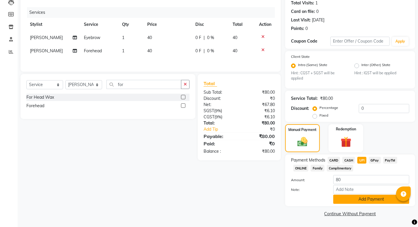
click at [377, 198] on button "Add Payment" at bounding box center [371, 199] width 76 height 9
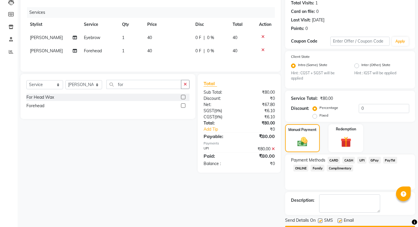
scroll to position [82, 0]
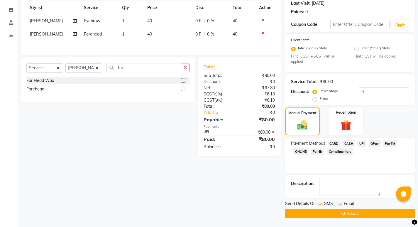
click at [355, 213] on button "Checkout" at bounding box center [350, 213] width 130 height 9
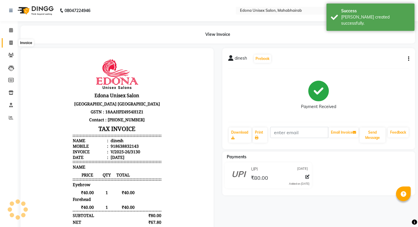
click at [12, 45] on span at bounding box center [11, 43] width 10 height 7
select select "service"
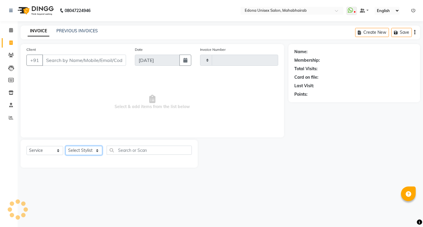
click at [96, 148] on select "Select Stylist" at bounding box center [83, 150] width 37 height 9
type input "3131"
select select "5393"
click at [99, 151] on select "Select Stylist" at bounding box center [83, 150] width 37 height 9
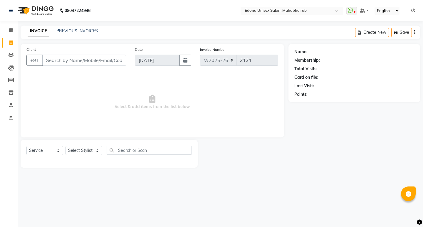
click at [118, 97] on span "Select & add items from the list below" at bounding box center [152, 102] width 252 height 59
drag, startPoint x: 95, startPoint y: 150, endPoint x: 92, endPoint y: 147, distance: 3.9
click at [95, 150] on select "Select Stylist Admin Anju Sonar Bir Basumtary [PERSON_NAME] [PERSON_NAME] Hombr…" at bounding box center [83, 150] width 37 height 9
select select "35909"
click at [65, 146] on select "Select Stylist Admin Anju Sonar Bir Basumtary [PERSON_NAME] [PERSON_NAME] Hombr…" at bounding box center [83, 150] width 37 height 9
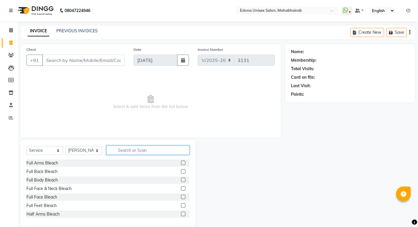
click at [138, 151] on input "text" at bounding box center [148, 150] width 83 height 9
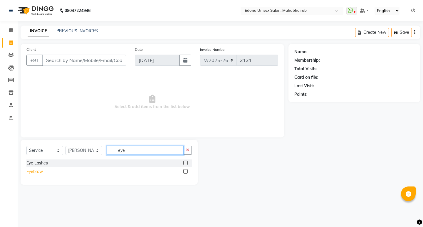
type input "eye"
click at [41, 170] on div "Eyebrow" at bounding box center [34, 171] width 16 height 6
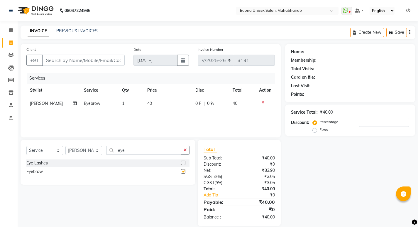
checkbox input "false"
click at [187, 151] on icon "button" at bounding box center [185, 150] width 3 height 4
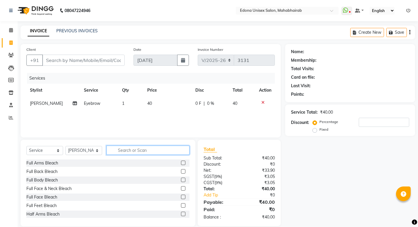
drag, startPoint x: 163, startPoint y: 154, endPoint x: 157, endPoint y: 154, distance: 5.6
click at [162, 154] on input "text" at bounding box center [148, 150] width 83 height 9
click at [84, 151] on select "Select Stylist Admin Anju Sonar Bir Basumtary [PERSON_NAME] [PERSON_NAME] Hombr…" at bounding box center [83, 150] width 37 height 9
click at [154, 150] on input "text" at bounding box center [148, 150] width 83 height 9
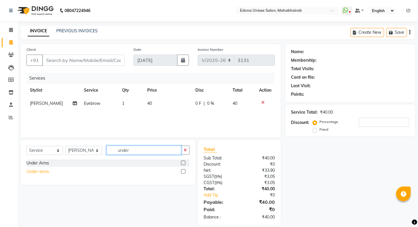
type input "under"
click at [47, 170] on div "Under-arms" at bounding box center [37, 171] width 23 height 6
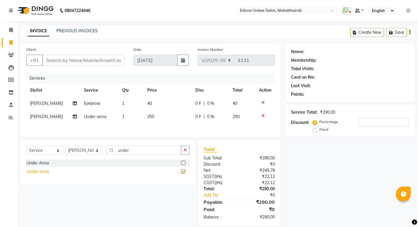
checkbox input "false"
drag, startPoint x: 105, startPoint y: 60, endPoint x: 107, endPoint y: 51, distance: 9.6
click at [107, 51] on div "Client +91" at bounding box center [75, 58] width 107 height 24
click at [82, 58] on input "Client" at bounding box center [83, 60] width 82 height 11
type input "9"
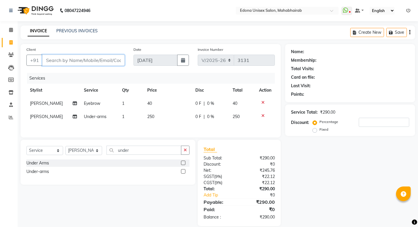
type input "0"
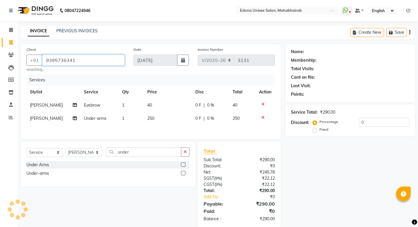
scroll to position [11, 0]
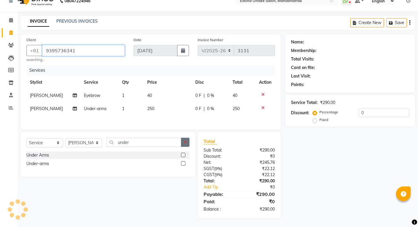
type input "9395736341"
click at [182, 141] on button "button" at bounding box center [185, 142] width 9 height 9
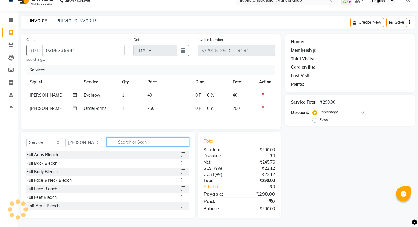
click at [163, 143] on input "text" at bounding box center [148, 141] width 83 height 9
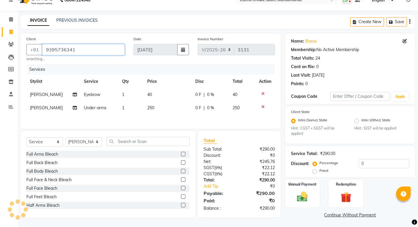
drag, startPoint x: 45, startPoint y: 49, endPoint x: 83, endPoint y: 50, distance: 38.5
click at [83, 50] on input "9395736341" at bounding box center [83, 49] width 82 height 11
click at [136, 142] on input "text" at bounding box center [148, 141] width 83 height 9
click at [127, 140] on input "text" at bounding box center [148, 141] width 83 height 9
click at [89, 141] on select "Select Stylist Admin Anju Sonar Bir Basumtary [PERSON_NAME] [PERSON_NAME] Hombr…" at bounding box center [83, 141] width 37 height 9
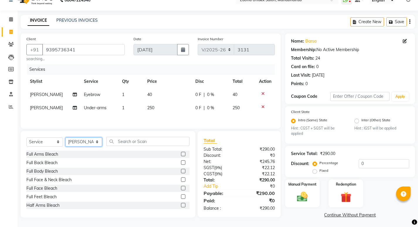
select select "69341"
click at [65, 138] on select "Select Stylist Admin Anju Sonar Bir Basumtary [PERSON_NAME] [PERSON_NAME] Hombr…" at bounding box center [83, 141] width 37 height 9
click at [143, 142] on input "text" at bounding box center [148, 141] width 83 height 9
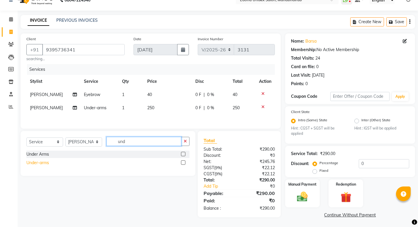
type input "und"
click at [42, 161] on div "Under-arms" at bounding box center [37, 163] width 23 height 6
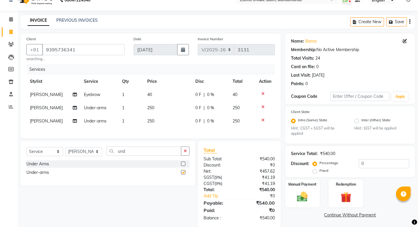
checkbox input "false"
click at [316, 181] on div "Manual Payment" at bounding box center [302, 193] width 36 height 29
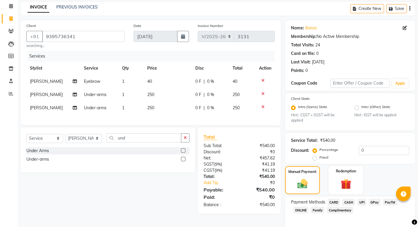
scroll to position [49, 0]
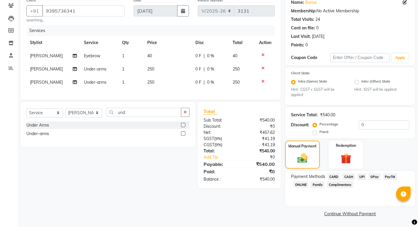
click at [361, 176] on span "UPI" at bounding box center [362, 176] width 9 height 7
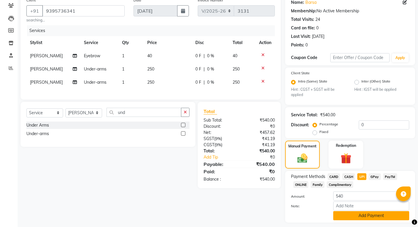
click at [370, 211] on button "Add Payment" at bounding box center [371, 215] width 76 height 9
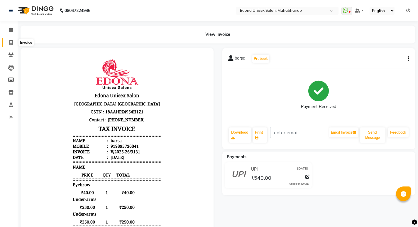
click at [12, 43] on icon at bounding box center [10, 42] width 3 height 4
select select "service"
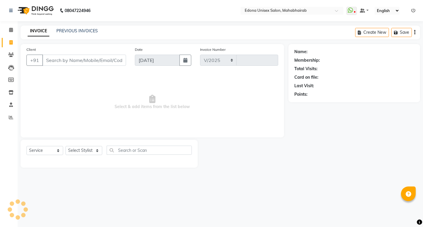
select select "5393"
type input "3132"
drag, startPoint x: 81, startPoint y: 147, endPoint x: 81, endPoint y: 151, distance: 3.5
click at [81, 147] on select "Select Stylist Admin Anju Sonar Bir Basumtary [PERSON_NAME] [PERSON_NAME] Hombr…" at bounding box center [83, 150] width 37 height 9
select select "35909"
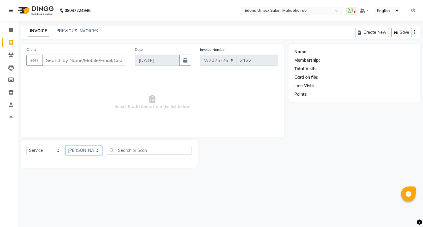
click at [65, 146] on select "Select Stylist Admin Anju Sonar Bir Basumtary [PERSON_NAME] [PERSON_NAME] Hombr…" at bounding box center [83, 150] width 37 height 9
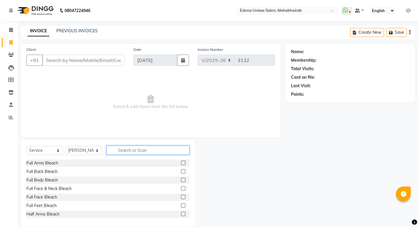
click at [141, 149] on input "text" at bounding box center [148, 150] width 83 height 9
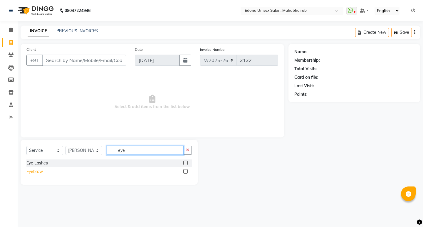
type input "eye"
click at [27, 170] on div "Eyebrow" at bounding box center [34, 171] width 16 height 6
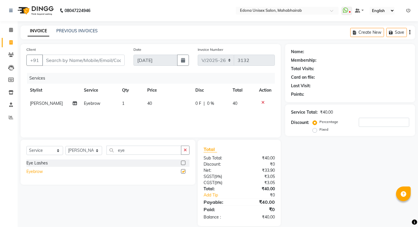
checkbox input "false"
click at [91, 62] on input "Client" at bounding box center [83, 60] width 82 height 11
drag, startPoint x: 88, startPoint y: 61, endPoint x: 127, endPoint y: 81, distance: 43.1
click at [90, 61] on input "Client" at bounding box center [83, 60] width 82 height 11
type input "8"
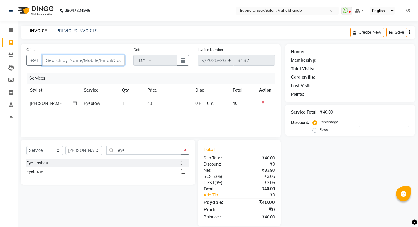
type input "0"
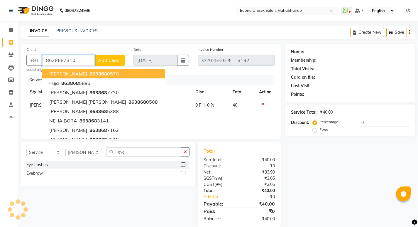
type input "8638687310"
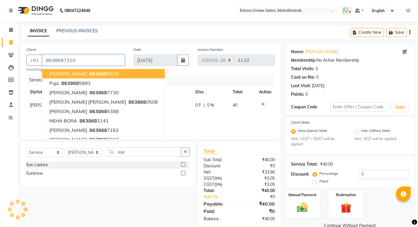
click at [100, 58] on input "8638687310" at bounding box center [83, 60] width 82 height 11
click at [305, 196] on div "Manual Payment" at bounding box center [302, 203] width 36 height 29
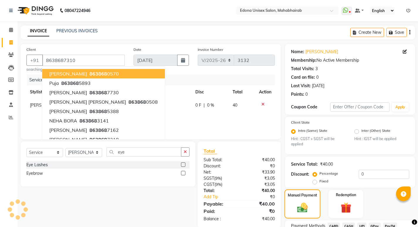
click at [297, 202] on img at bounding box center [302, 208] width 17 height 12
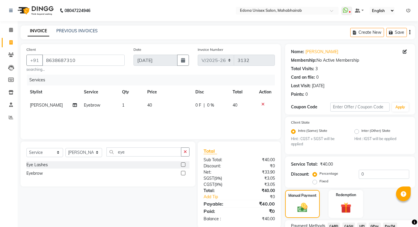
scroll to position [49, 0]
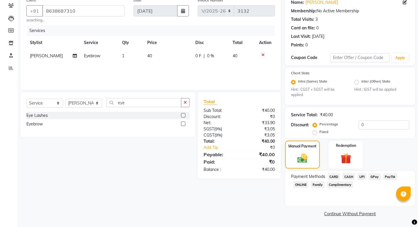
click at [362, 175] on span "UPI" at bounding box center [362, 176] width 9 height 7
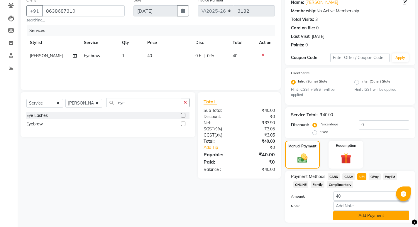
click at [366, 211] on button "Add Payment" at bounding box center [371, 215] width 76 height 9
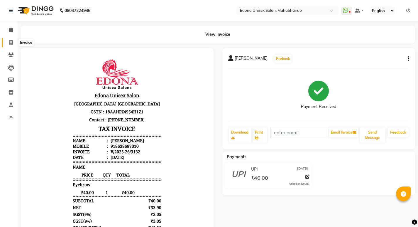
click at [11, 40] on icon at bounding box center [10, 42] width 3 height 4
select select "service"
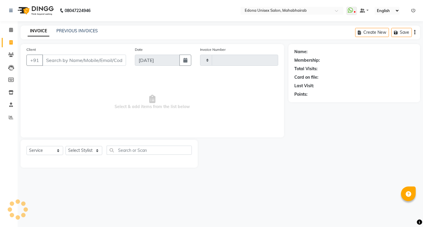
type input "3133"
select select "5393"
click at [9, 40] on span at bounding box center [11, 42] width 10 height 7
select select "service"
click at [81, 31] on link "PREVIOUS INVOICES" at bounding box center [76, 30] width 41 height 5
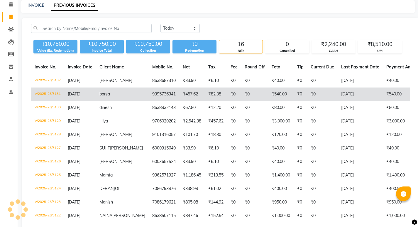
scroll to position [8, 0]
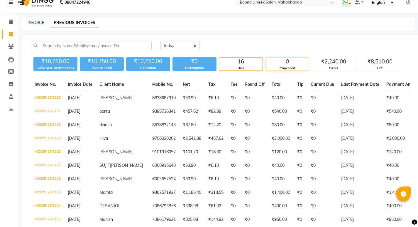
click at [298, 64] on div "0" at bounding box center [287, 62] width 43 height 8
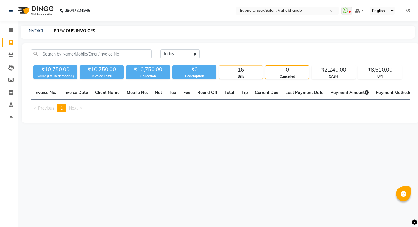
scroll to position [0, 0]
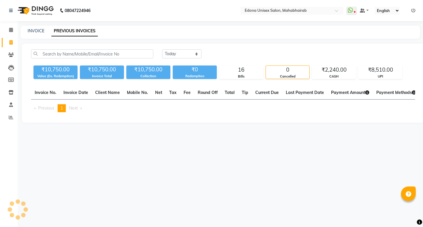
click at [259, 61] on div "[DATE] [DATE] Custom Range" at bounding box center [289, 56] width 262 height 14
click at [269, 56] on div "[DATE] [DATE] Custom Range" at bounding box center [288, 53] width 253 height 9
click at [244, 71] on div "16" at bounding box center [240, 70] width 43 height 8
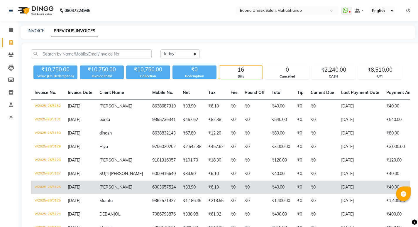
scroll to position [149, 0]
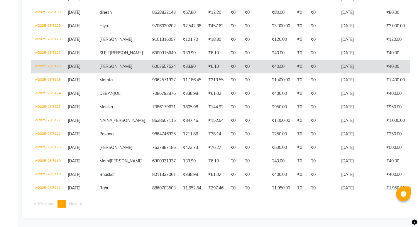
click at [35, 60] on td "V/2025-26/3126" at bounding box center [47, 67] width 33 height 14
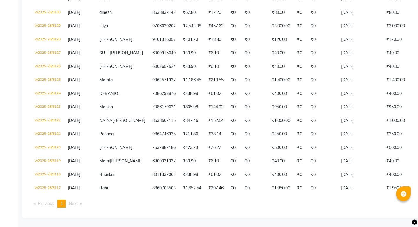
scroll to position [0, 0]
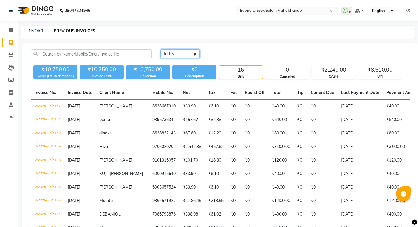
click at [168, 58] on select "[DATE] [DATE] Custom Range" at bounding box center [180, 53] width 39 height 9
click at [161, 49] on select "[DATE] [DATE] Custom Range" at bounding box center [180, 53] width 39 height 9
click at [142, 15] on nav "08047224946 Select Location × [GEOGRAPHIC_DATA] Unisex Salon, Mahabhairab Whats…" at bounding box center [209, 10] width 418 height 21
drag, startPoint x: 6, startPoint y: 41, endPoint x: 134, endPoint y: 0, distance: 134.5
click at [6, 41] on span at bounding box center [11, 42] width 10 height 7
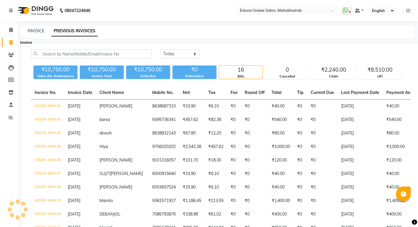
select select "service"
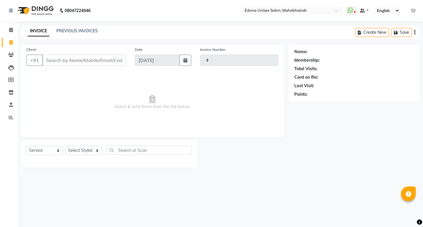
type input "3133"
select select "5393"
click at [91, 149] on select "Select Stylist Admin Anju Sonar Bir Basumtary [PERSON_NAME] [PERSON_NAME] Hombr…" at bounding box center [83, 150] width 37 height 9
click at [65, 146] on select "Select Stylist Admin Anju Sonar Bir Basumtary [PERSON_NAME] [PERSON_NAME] Hombr…" at bounding box center [83, 150] width 37 height 9
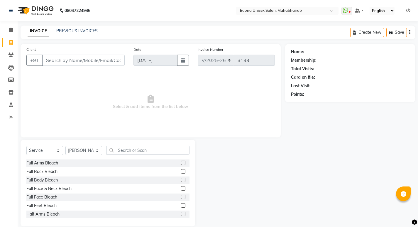
click at [87, 140] on div "Select Service Product Membership Package Voucher Prepaid Gift Card Select Styl…" at bounding box center [108, 183] width 175 height 87
click at [86, 152] on select "Select Stylist Admin Anju Sonar Bir Basumtary [PERSON_NAME] [PERSON_NAME] Hombr…" at bounding box center [83, 150] width 37 height 9
select select "37934"
click at [65, 146] on select "Select Stylist Admin Anju Sonar Bir Basumtary [PERSON_NAME] [PERSON_NAME] Hombr…" at bounding box center [83, 150] width 37 height 9
click at [142, 148] on input "text" at bounding box center [148, 150] width 83 height 9
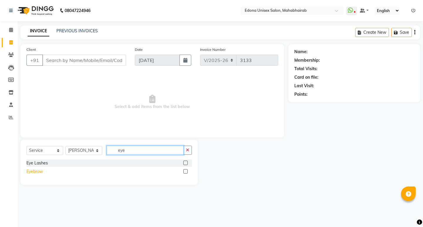
type input "eye"
click at [34, 171] on div "Eyebrow" at bounding box center [34, 171] width 16 height 6
checkbox input "false"
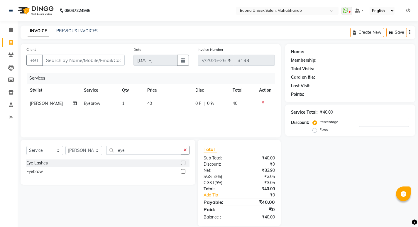
drag, startPoint x: 186, startPoint y: 152, endPoint x: 151, endPoint y: 153, distance: 35.5
click at [184, 151] on icon "button" at bounding box center [185, 150] width 3 height 4
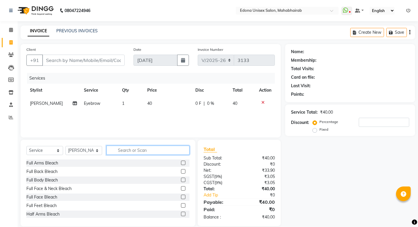
click at [149, 153] on input "text" at bounding box center [148, 150] width 83 height 9
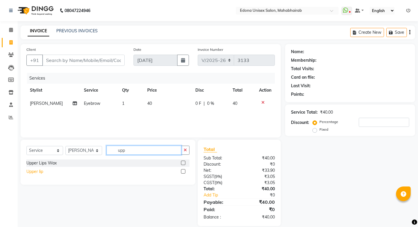
type input "upp"
drag, startPoint x: 42, startPoint y: 173, endPoint x: 85, endPoint y: 169, distance: 42.7
click at [44, 172] on div "Upper lip" at bounding box center [107, 171] width 163 height 7
click at [138, 150] on input "upp" at bounding box center [144, 150] width 75 height 9
click at [44, 172] on div "Upper lip" at bounding box center [107, 171] width 163 height 7
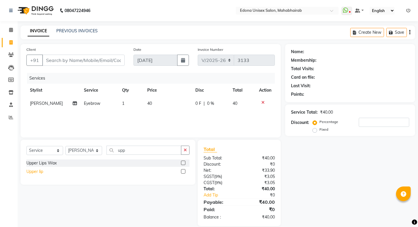
click at [39, 173] on div "Upper lip" at bounding box center [34, 171] width 17 height 6
checkbox input "false"
click at [186, 152] on icon "button" at bounding box center [185, 150] width 3 height 4
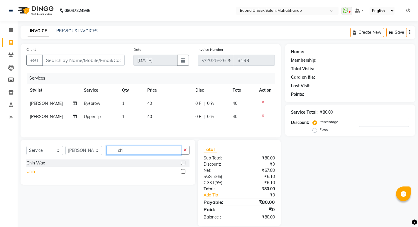
type input "chi"
click at [27, 171] on div "Chin" at bounding box center [30, 171] width 9 height 6
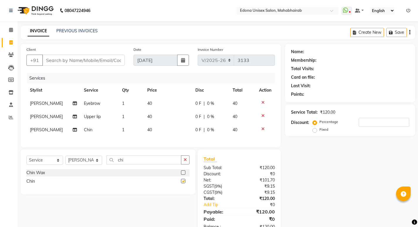
checkbox input "false"
click at [182, 164] on button "button" at bounding box center [185, 159] width 9 height 9
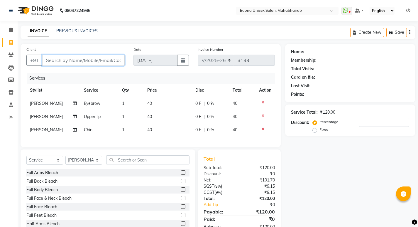
click at [101, 63] on input "Client" at bounding box center [83, 60] width 82 height 11
click at [102, 62] on input "Client" at bounding box center [83, 60] width 82 height 11
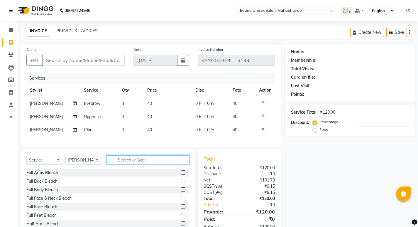
click at [134, 160] on input "text" at bounding box center [148, 159] width 83 height 9
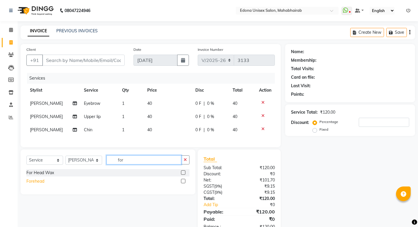
type input "for"
click at [38, 184] on div "Forehead" at bounding box center [35, 181] width 18 height 6
checkbox input "false"
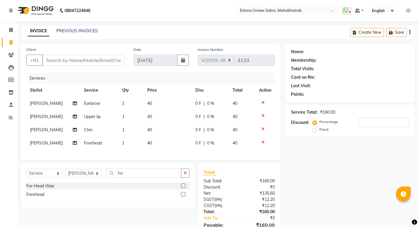
scroll to position [35, 0]
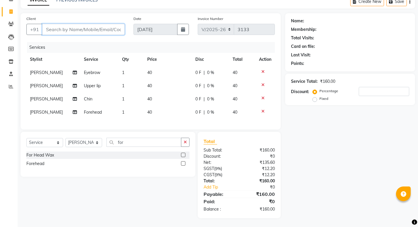
click at [105, 26] on input "Client" at bounding box center [83, 29] width 82 height 11
type input "8"
type input "0"
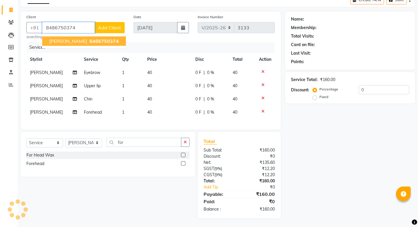
click at [97, 38] on span "8486750374" at bounding box center [104, 41] width 29 height 6
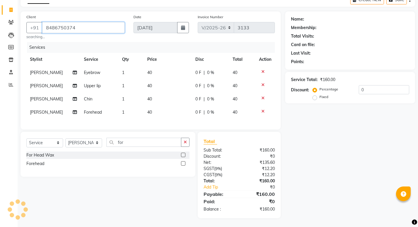
type input "8486750374"
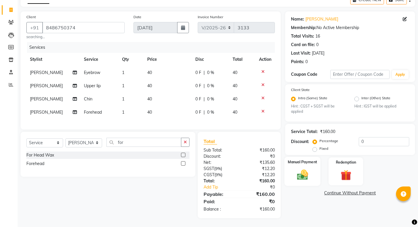
click at [307, 165] on div "Manual Payment" at bounding box center [302, 171] width 36 height 29
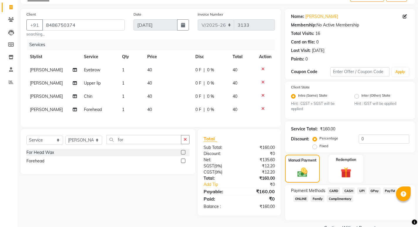
click at [352, 192] on span "CASH" at bounding box center [349, 190] width 13 height 7
click at [364, 225] on button "Add Payment" at bounding box center [371, 229] width 76 height 9
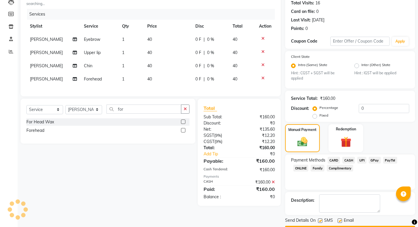
click at [333, 226] on button "Checkout" at bounding box center [350, 230] width 130 height 9
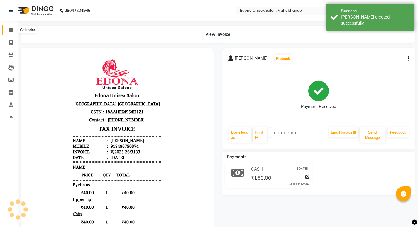
click at [12, 31] on icon at bounding box center [11, 30] width 4 height 4
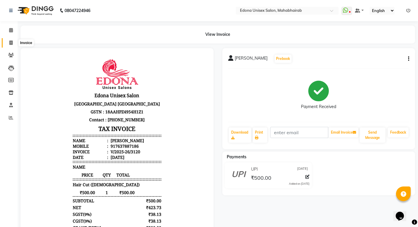
click at [10, 42] on icon at bounding box center [10, 43] width 3 height 4
select select "service"
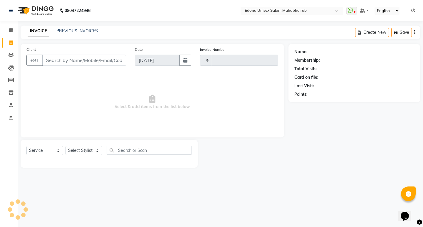
click at [103, 60] on input "Client" at bounding box center [84, 60] width 84 height 11
type input "3122"
select select "5393"
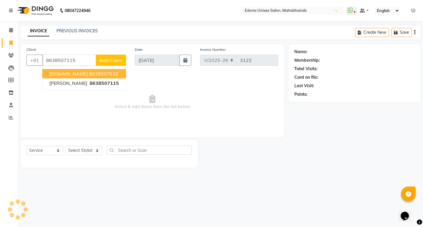
type input "8638507115"
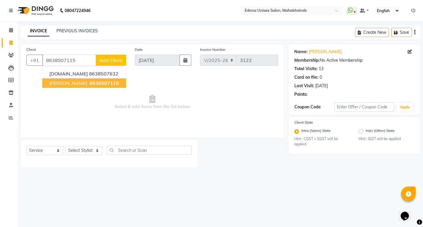
click at [68, 99] on span "Select & add items from the list below" at bounding box center [152, 102] width 252 height 59
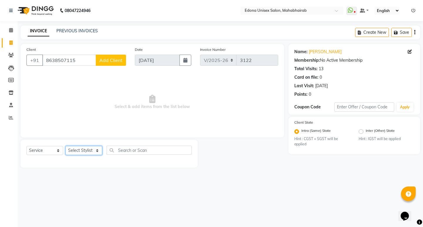
click at [97, 148] on select "Select Stylist Admin Anju Sonar Bir Basumtary [PERSON_NAME] [PERSON_NAME] Hombr…" at bounding box center [83, 150] width 37 height 9
drag, startPoint x: 121, startPoint y: 81, endPoint x: 95, endPoint y: 74, distance: 27.0
click at [121, 81] on span "Select & add items from the list below" at bounding box center [152, 102] width 252 height 59
click at [90, 83] on span "Select & add items from the list below" at bounding box center [152, 102] width 252 height 59
drag, startPoint x: 44, startPoint y: 59, endPoint x: 82, endPoint y: 58, distance: 37.6
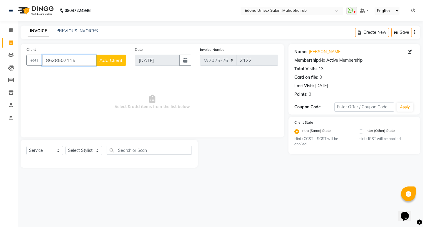
click at [82, 58] on input "8638507115" at bounding box center [69, 60] width 54 height 11
paste input "8638507115"
type input "8638507115"
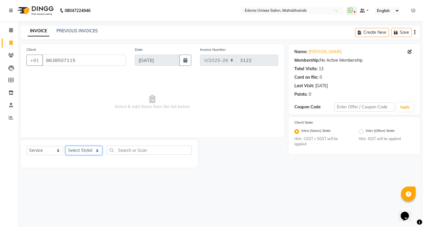
click at [87, 151] on select "Select Stylist Admin Anju Sonar Bir Basumtary [PERSON_NAME] [PERSON_NAME] Hombr…" at bounding box center [83, 150] width 37 height 9
select select "35904"
click at [65, 146] on select "Select Stylist Admin Anju Sonar Bir Basumtary [PERSON_NAME] [PERSON_NAME] Hombr…" at bounding box center [83, 150] width 37 height 9
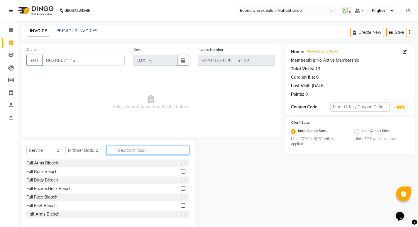
click at [127, 149] on input "text" at bounding box center [148, 150] width 83 height 9
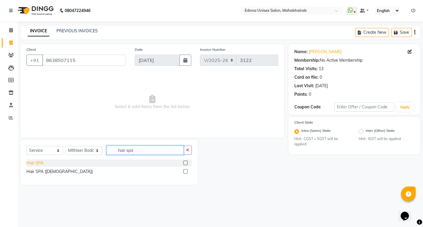
type input "hair spa"
click at [37, 163] on div "Hair SPA" at bounding box center [34, 163] width 17 height 6
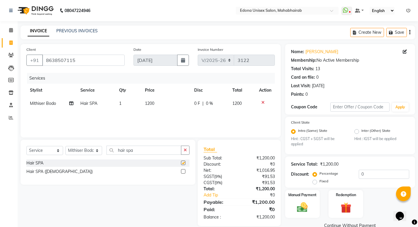
checkbox input "false"
click at [148, 105] on span "1200" at bounding box center [149, 103] width 9 height 5
select select "35904"
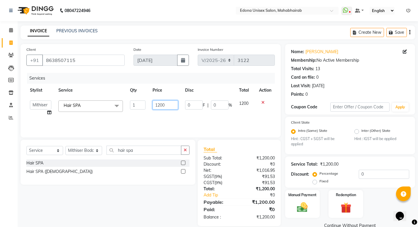
click at [169, 102] on input "1200" at bounding box center [166, 104] width 26 height 9
type input "1000"
click at [203, 118] on div "Services Stylist Service Qty Price Disc Total Action Admin Anju Sonar Bir Basum…" at bounding box center [150, 102] width 249 height 59
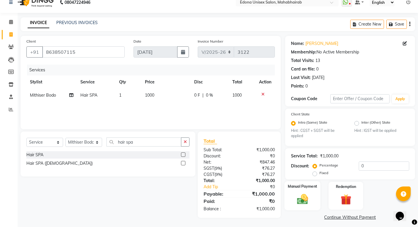
scroll to position [12, 0]
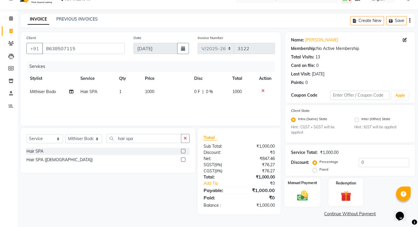
click at [299, 195] on img at bounding box center [303, 195] width 18 height 13
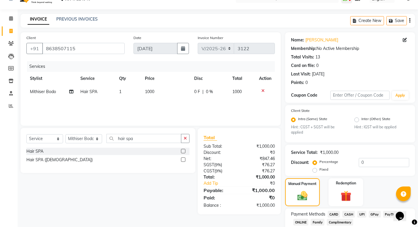
click at [359, 215] on span "UPI" at bounding box center [362, 214] width 9 height 7
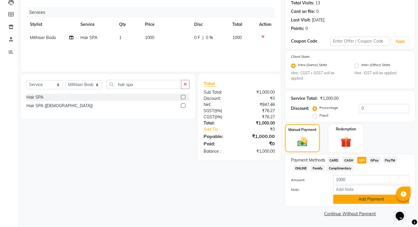
click at [362, 198] on button "Add Payment" at bounding box center [371, 199] width 76 height 9
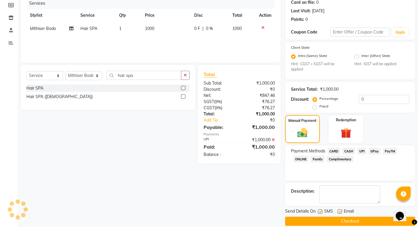
scroll to position [82, 0]
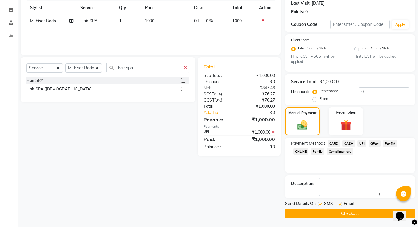
click at [361, 212] on button "Checkout" at bounding box center [350, 213] width 130 height 9
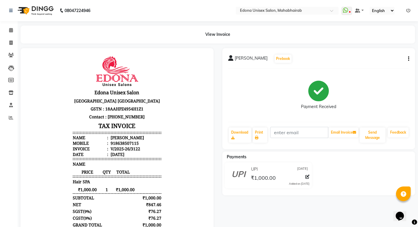
scroll to position [5, 0]
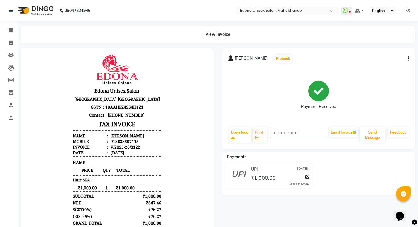
drag, startPoint x: 200, startPoint y: 143, endPoint x: 231, endPoint y: 216, distance: 78.7
click at [195, 169] on body "Edona Unisex Salon Puruwa Road Mahabhairab Tezpur Assam GSTN : 18AAHPZ4954H1Z1 …" at bounding box center [117, 153] width 177 height 203
click at [196, 171] on body "Edona Unisex Salon Puruwa Road Mahabhairab Tezpur Assam GSTN : 18AAHPZ4954H1Z1 …" at bounding box center [117, 153] width 177 height 203
drag, startPoint x: 196, startPoint y: 171, endPoint x: 196, endPoint y: 174, distance: 3.9
click at [196, 174] on body "Edona Unisex Salon Puruwa Road Mahabhairab Tezpur Assam GSTN : 18AAHPZ4954H1Z1 …" at bounding box center [117, 153] width 177 height 203
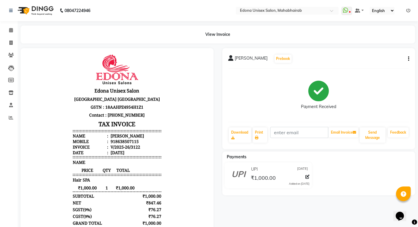
click at [196, 180] on body "Edona Unisex Salon Puruwa Road Mahabhairab Tezpur Assam GSTN : 18AAHPZ4954H1Z1 …" at bounding box center [117, 153] width 177 height 203
click at [198, 188] on html "Edona Unisex Salon Puruwa Road Mahabhairab Tezpur Assam GSTN : 18AAHPZ4954H1Z1 …" at bounding box center [116, 153] width 181 height 208
click at [217, 176] on div at bounding box center [117, 156] width 202 height 216
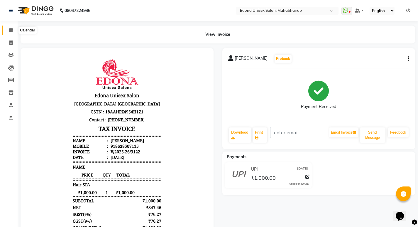
click at [11, 30] on icon at bounding box center [11, 30] width 4 height 4
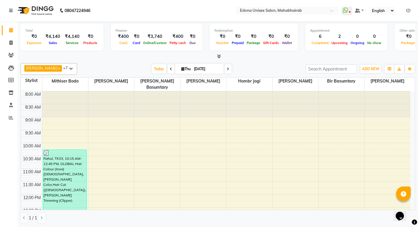
scroll to position [140, 0]
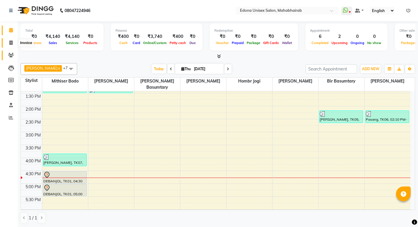
click at [12, 43] on icon at bounding box center [10, 43] width 3 height 4
select select "service"
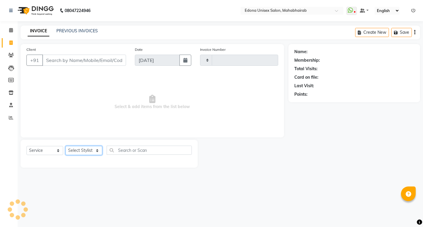
drag, startPoint x: 90, startPoint y: 152, endPoint x: 87, endPoint y: 151, distance: 3.2
click at [90, 152] on select "Select Stylist" at bounding box center [83, 150] width 37 height 9
type input "3124"
select select "5393"
select select "35980"
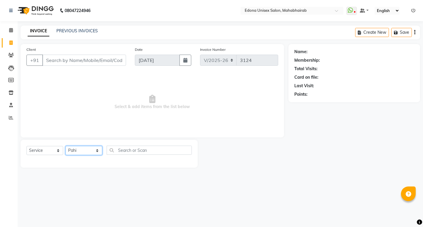
click at [65, 146] on select "Select Stylist Admin Anju Sonar Bir Basumtary [PERSON_NAME] [PERSON_NAME] Hombr…" at bounding box center [83, 150] width 37 height 9
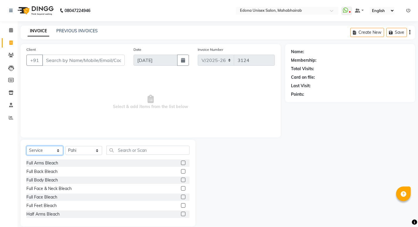
click at [55, 147] on select "Select Service Product Membership Package Voucher Prepaid Gift Card" at bounding box center [44, 150] width 37 height 9
select select "product"
click at [26, 146] on select "Select Service Product Membership Package Voucher Prepaid Gift Card" at bounding box center [44, 150] width 37 height 9
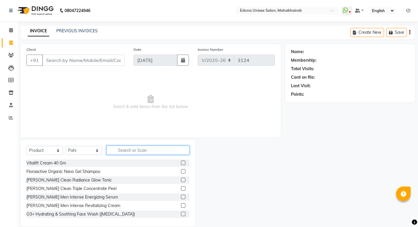
click at [140, 149] on input "text" at bounding box center [148, 150] width 83 height 9
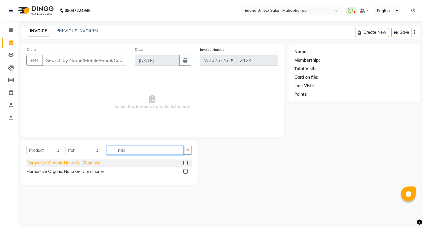
type input "nan"
click at [93, 162] on div "Floraactive Organic Nano Gel Shampoo" at bounding box center [63, 163] width 74 height 6
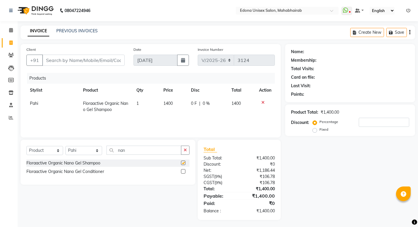
checkbox input "false"
click at [378, 125] on input "number" at bounding box center [384, 122] width 50 height 9
type input "10"
click at [262, 101] on icon at bounding box center [263, 102] width 3 height 4
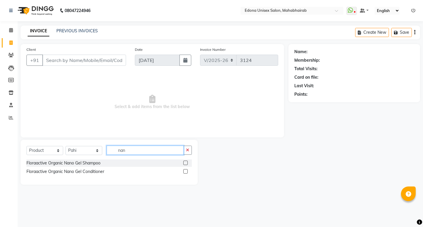
click at [134, 153] on input "nan" at bounding box center [145, 150] width 77 height 9
type input "n"
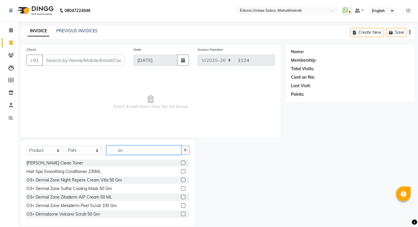
type input "o"
click at [136, 150] on input "text" at bounding box center [148, 150] width 83 height 9
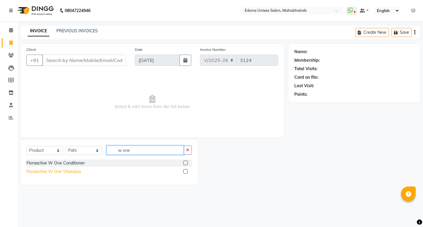
type input "w one"
click at [69, 170] on div "Floraactive W One Shampoo" at bounding box center [53, 171] width 55 height 6
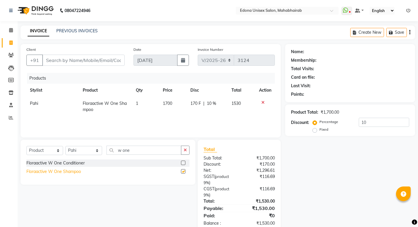
checkbox input "false"
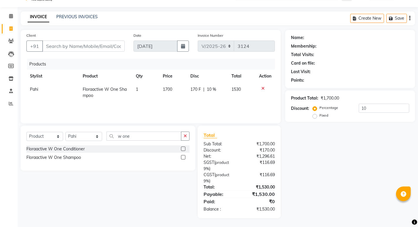
click at [263, 87] on icon at bounding box center [263, 88] width 3 height 4
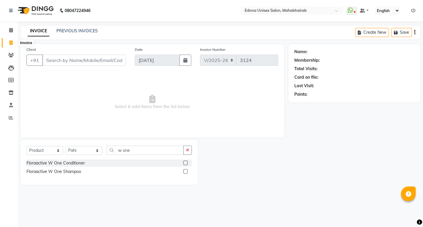
click at [11, 45] on span at bounding box center [11, 43] width 10 height 7
select select "service"
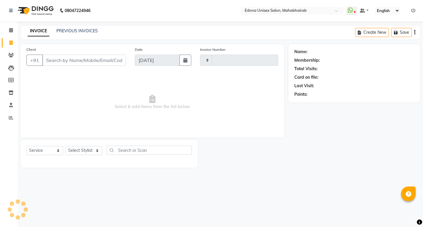
type input "3124"
select select "5393"
click at [77, 31] on link "PREVIOUS INVOICES" at bounding box center [76, 30] width 41 height 5
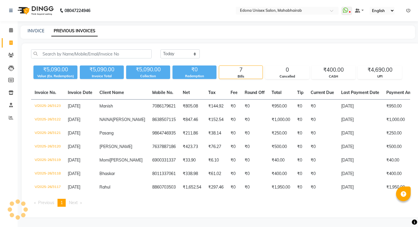
scroll to position [15, 0]
drag, startPoint x: 249, startPoint y: 30, endPoint x: 248, endPoint y: 33, distance: 3.3
click at [248, 43] on div "Today Yesterday Custom Range ₹5,090.00 Value (Ex. Redemption) ₹5,090.00 Invoice…" at bounding box center [221, 130] width 398 height 174
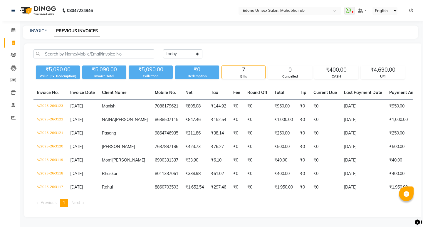
scroll to position [0, 0]
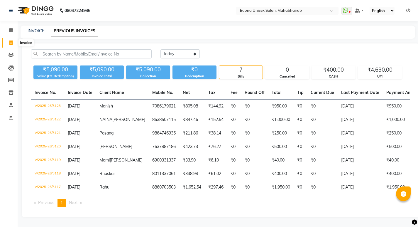
click at [9, 41] on span at bounding box center [11, 43] width 10 height 7
select select "service"
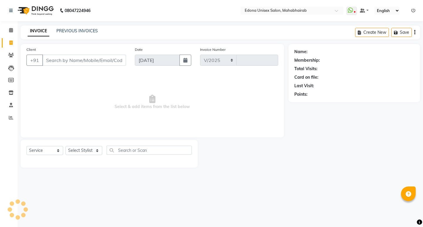
select select "5393"
type input "3124"
click at [12, 31] on icon at bounding box center [11, 30] width 4 height 4
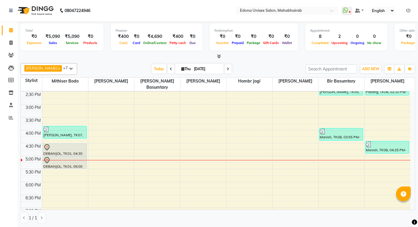
scroll to position [168, 0]
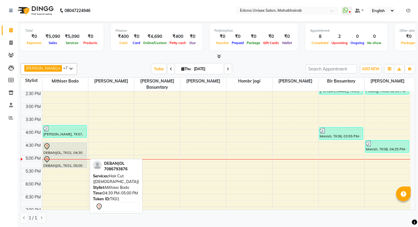
click at [69, 147] on div "DEBANJOL, TK01, 04:30 PM-05:00 PM, Hair Cut ([DEMOGRAPHIC_DATA])" at bounding box center [64, 149] width 43 height 12
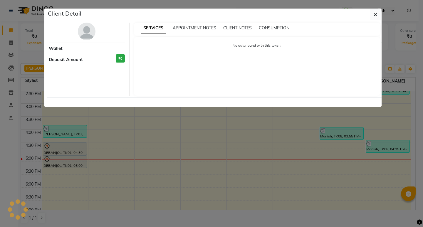
select select "7"
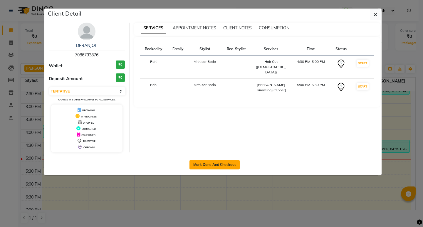
click at [212, 161] on button "Mark Done And Checkout" at bounding box center [214, 164] width 50 height 9
select select "service"
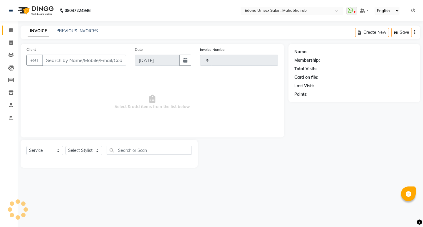
type input "3124"
select select "5393"
type input "7086793876"
select select "35904"
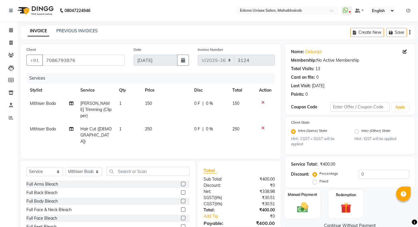
click at [306, 196] on label "Manual Payment" at bounding box center [302, 195] width 29 height 6
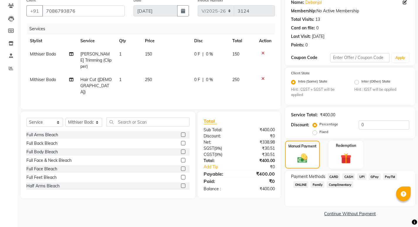
click at [362, 175] on span "UPI" at bounding box center [362, 176] width 9 height 7
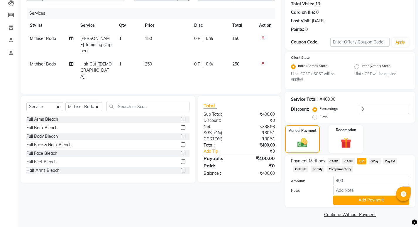
scroll to position [66, 0]
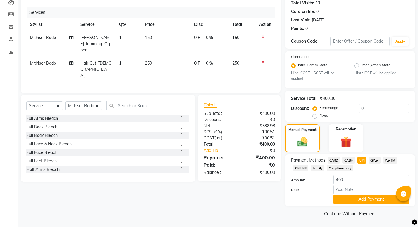
click at [347, 159] on span "CASH" at bounding box center [349, 160] width 13 height 7
click at [359, 196] on button "Add Payment" at bounding box center [371, 199] width 76 height 9
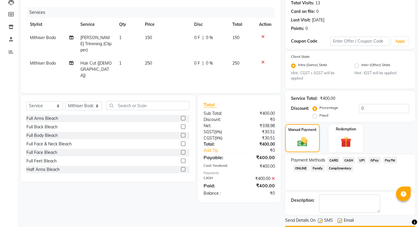
scroll to position [82, 0]
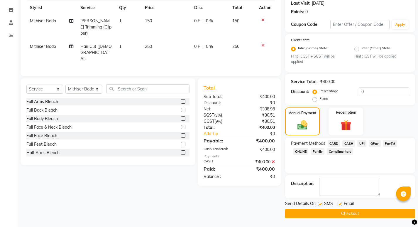
click at [354, 213] on button "Checkout" at bounding box center [350, 213] width 130 height 9
